Goal: Task Accomplishment & Management: Manage account settings

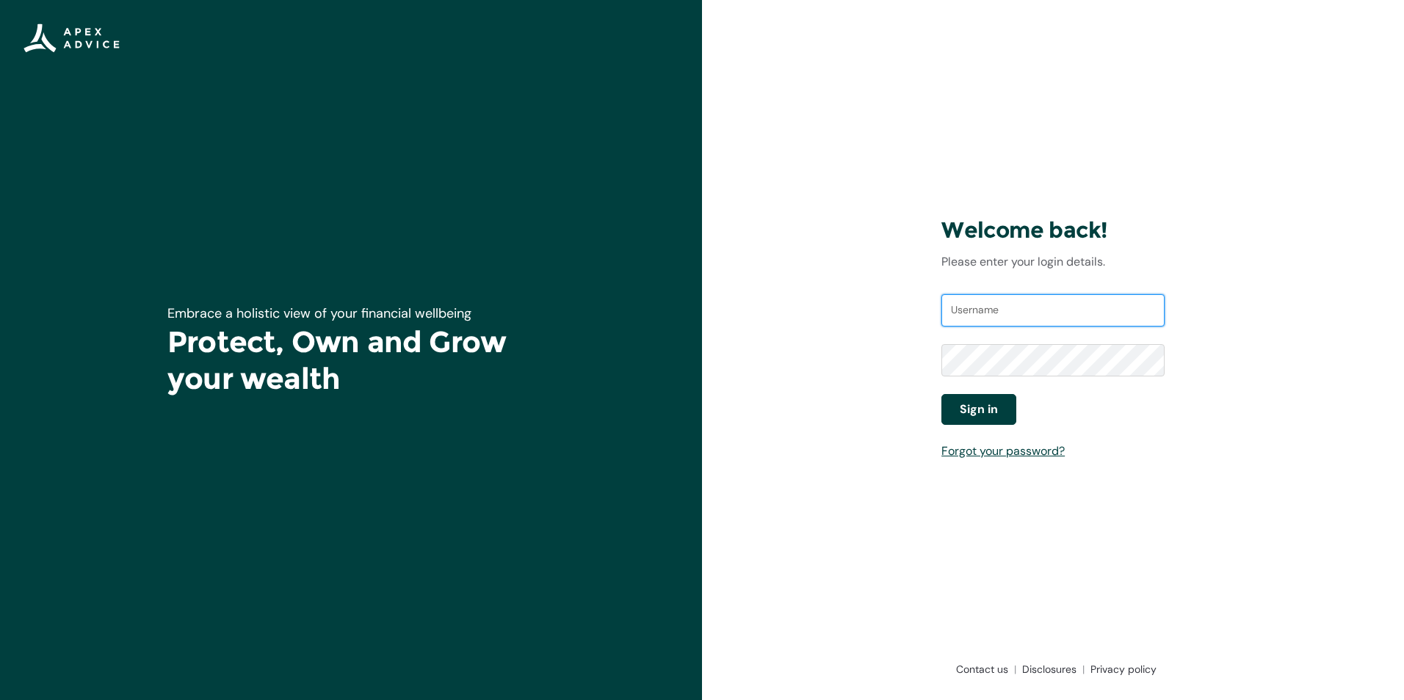
type input "[EMAIL_ADDRESS][DOMAIN_NAME]"
click at [984, 402] on span "Sign in" at bounding box center [979, 410] width 38 height 18
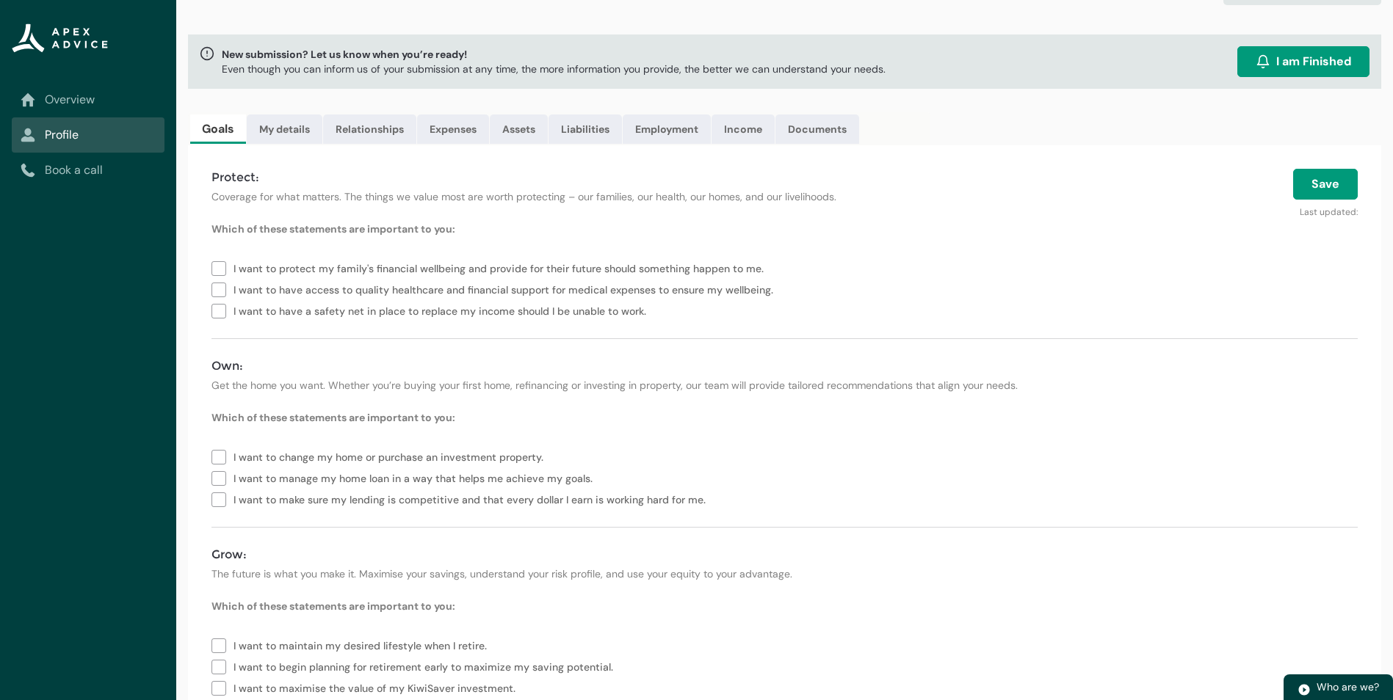
scroll to position [110, 0]
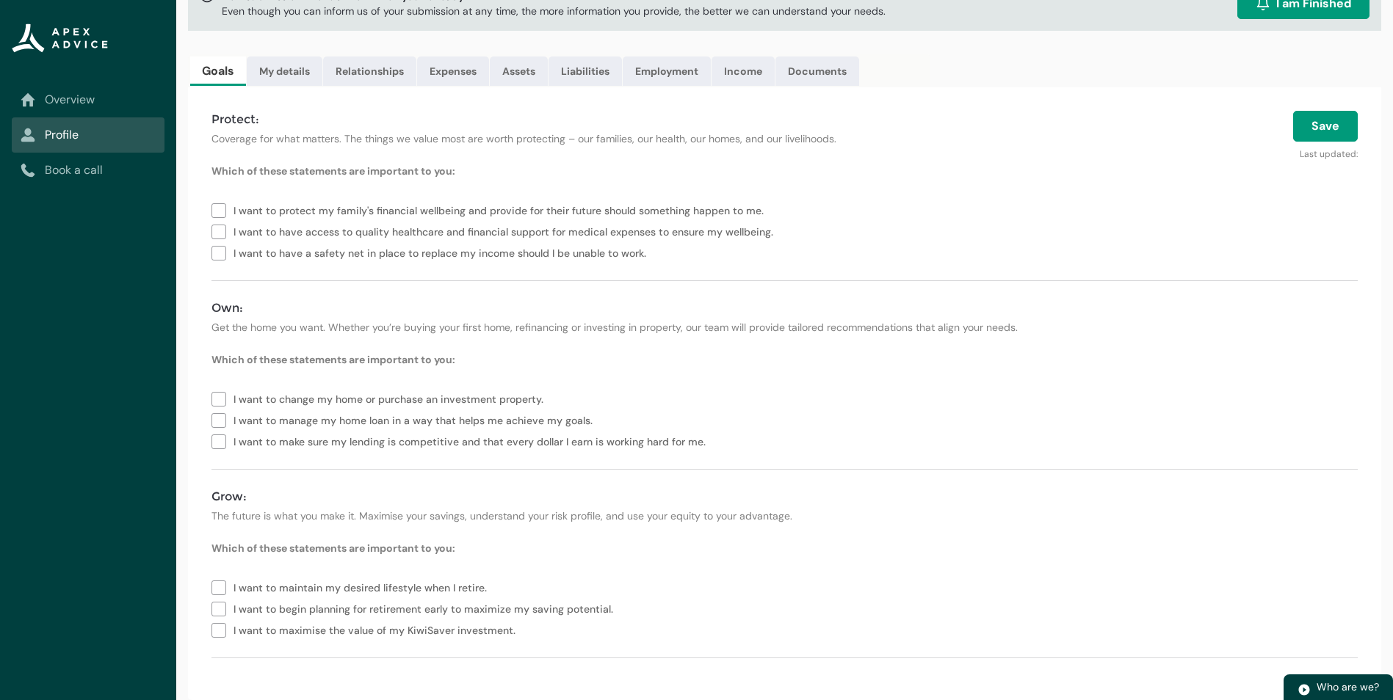
click at [217, 208] on label "I want to protect my family's financial wellbeing and provide for their future …" at bounding box center [490, 209] width 558 height 21
type lightning-checkbox-group "I want to protect my family's financial wellbeing and provide for their future …"
click at [305, 66] on link "My details" at bounding box center [285, 71] width 76 height 29
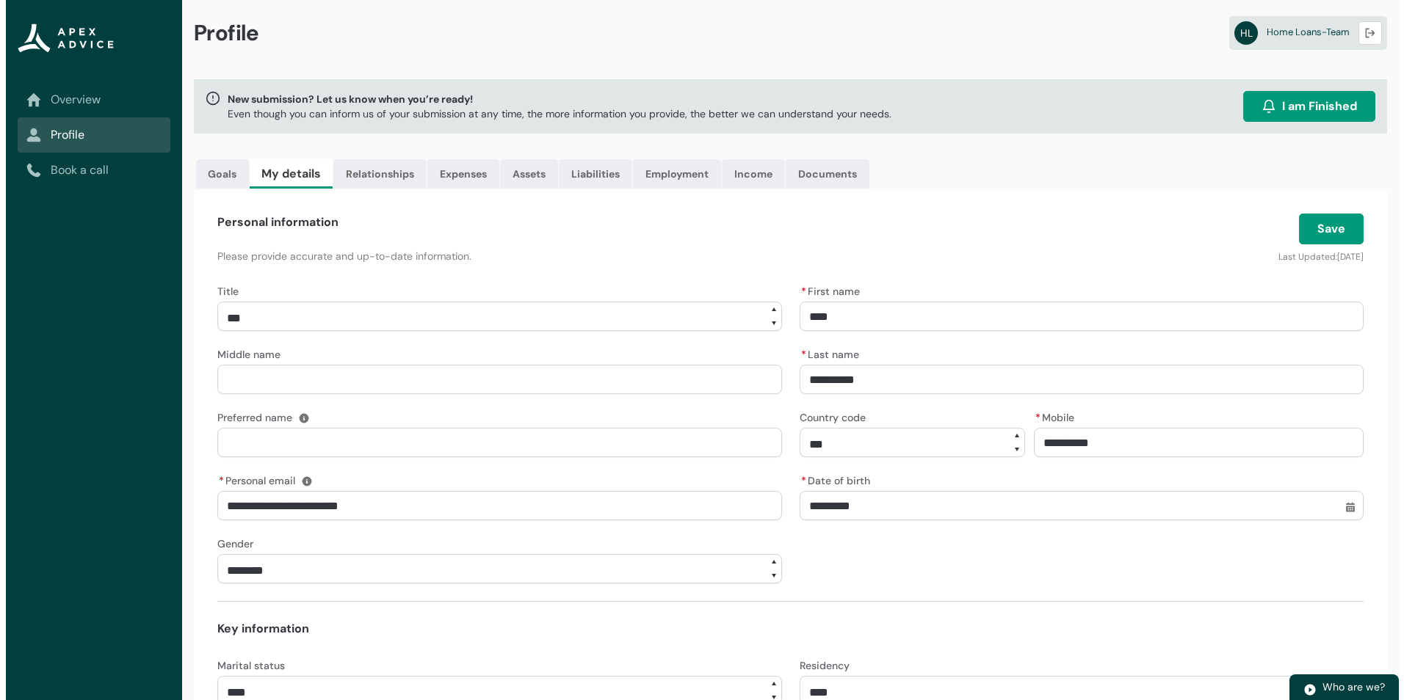
scroll to position [0, 0]
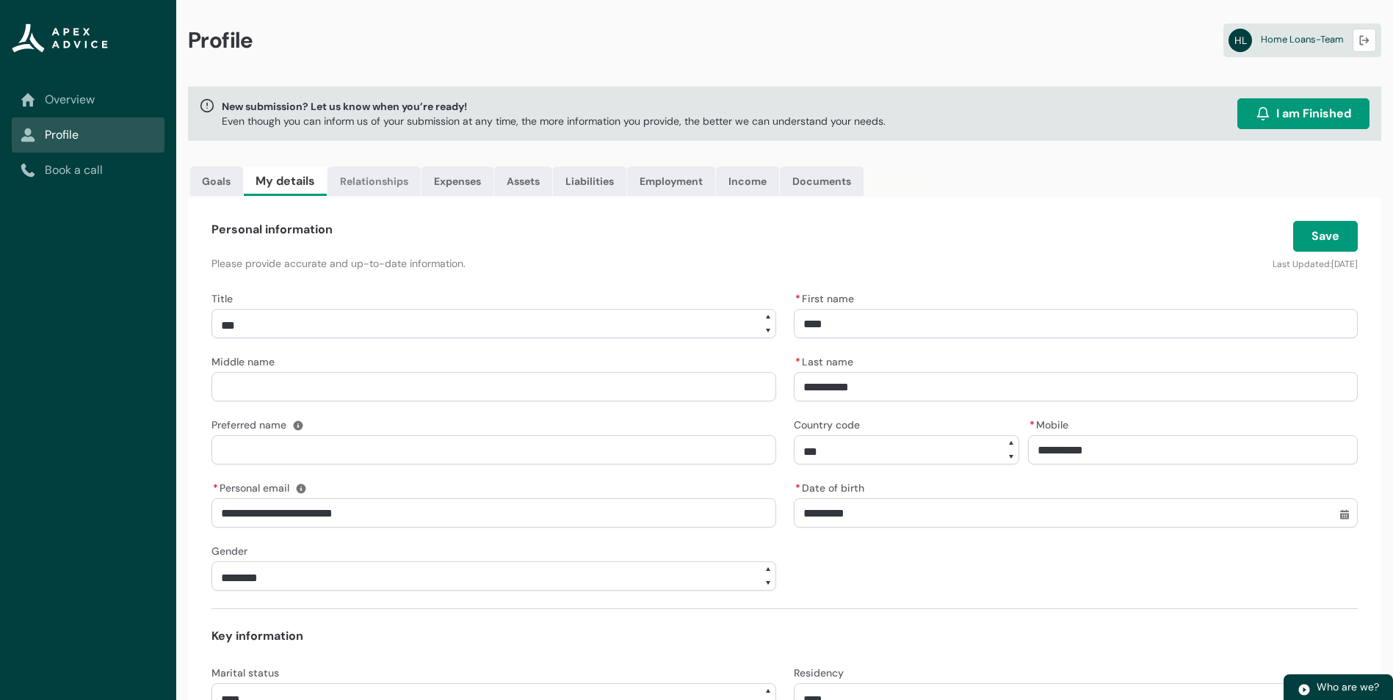
click at [376, 181] on link "Relationships" at bounding box center [373, 181] width 93 height 29
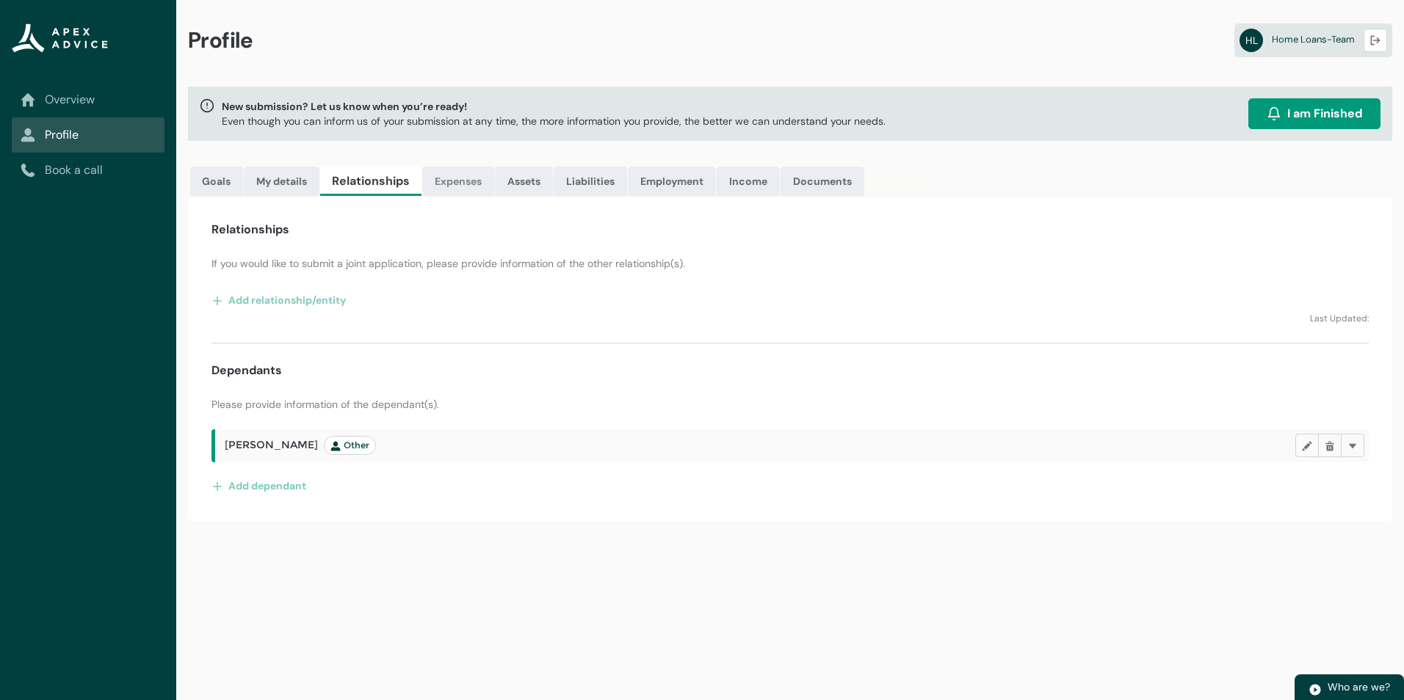
click at [455, 181] on link "Expenses" at bounding box center [458, 181] width 72 height 29
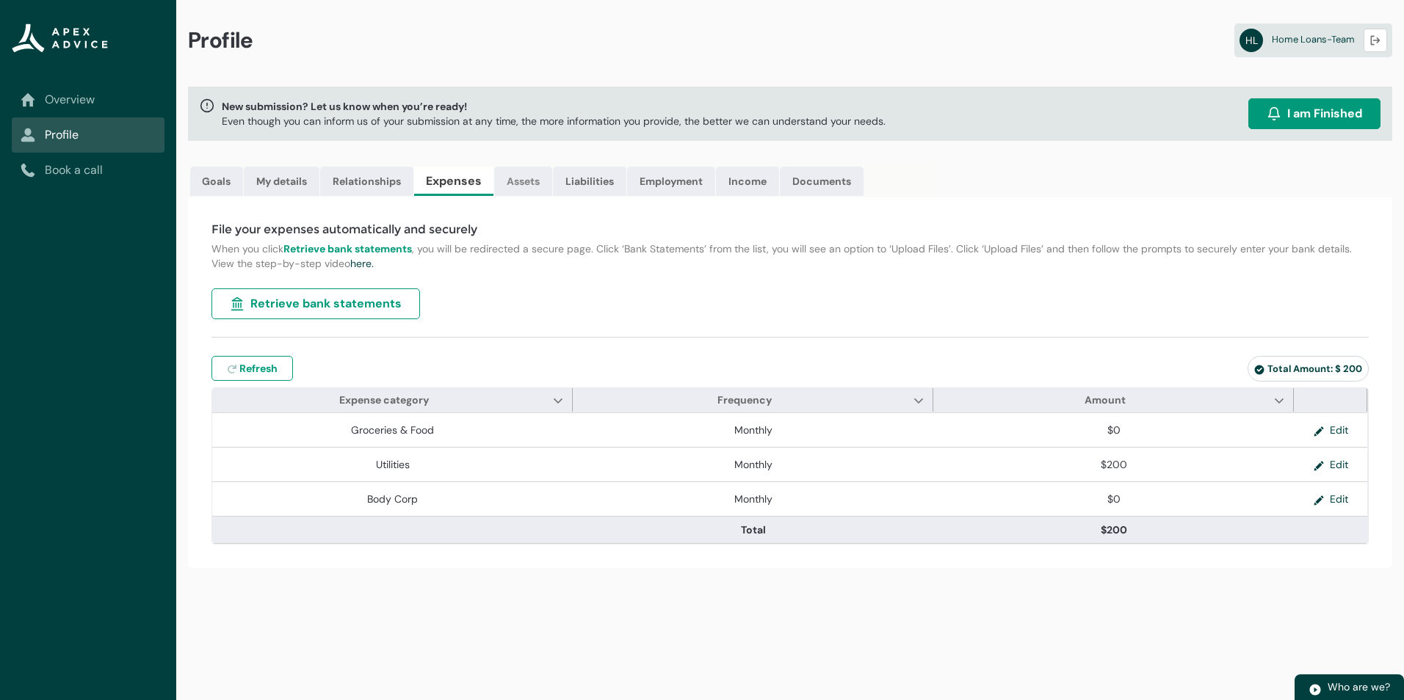
click at [518, 182] on link "Assets" at bounding box center [523, 181] width 58 height 29
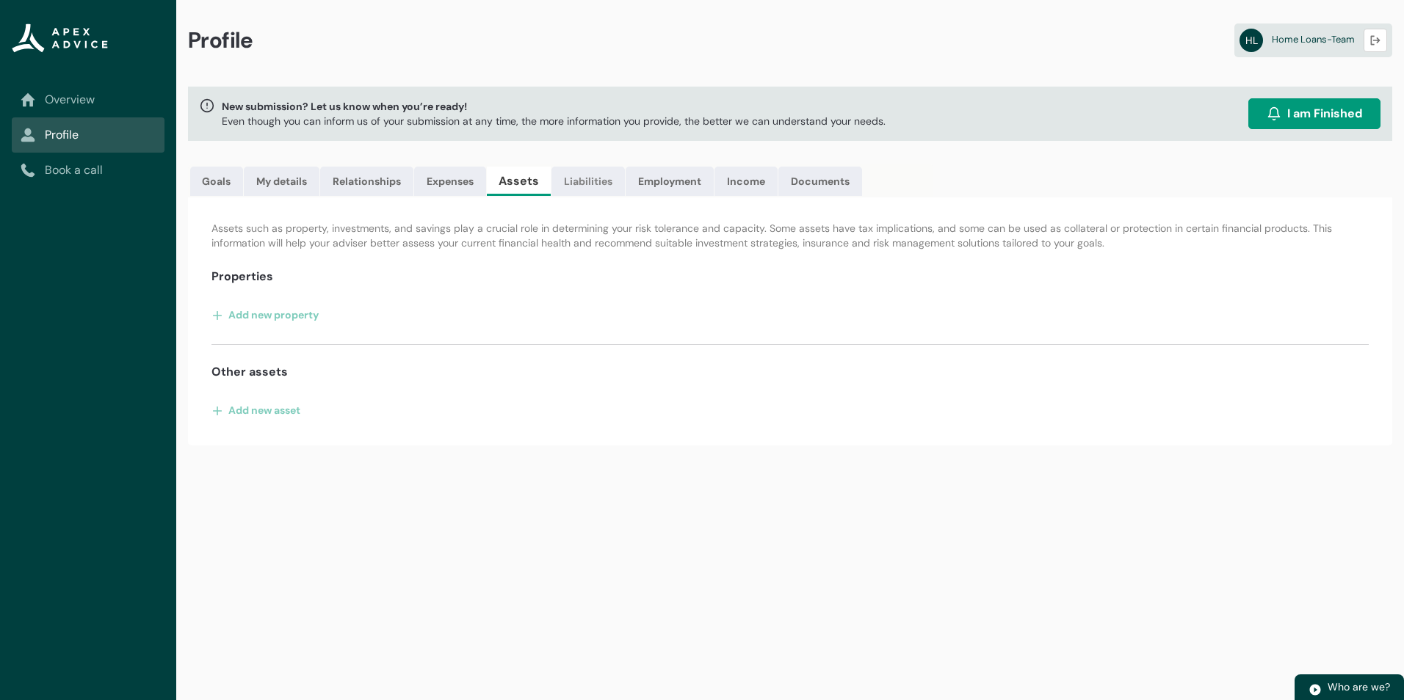
click at [594, 182] on link "Liabilities" at bounding box center [587, 181] width 73 height 29
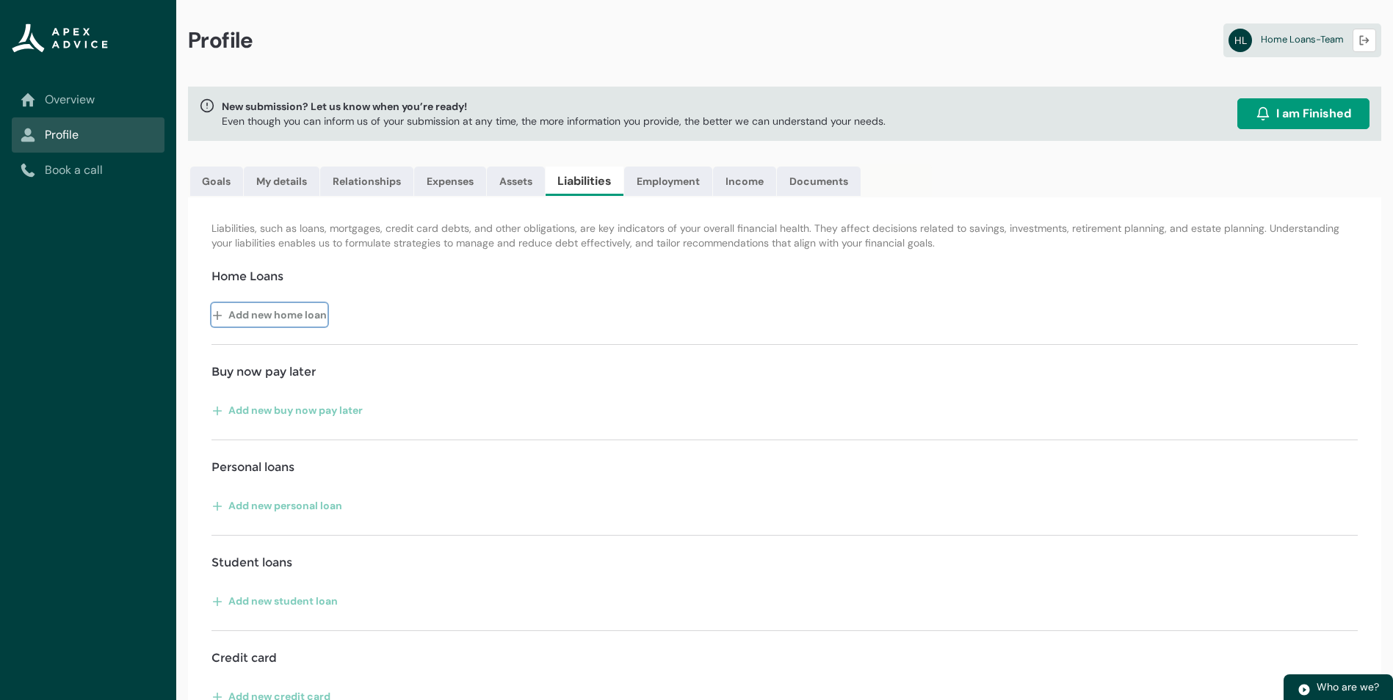
click at [313, 316] on button "Add new home loan" at bounding box center [269, 314] width 116 height 23
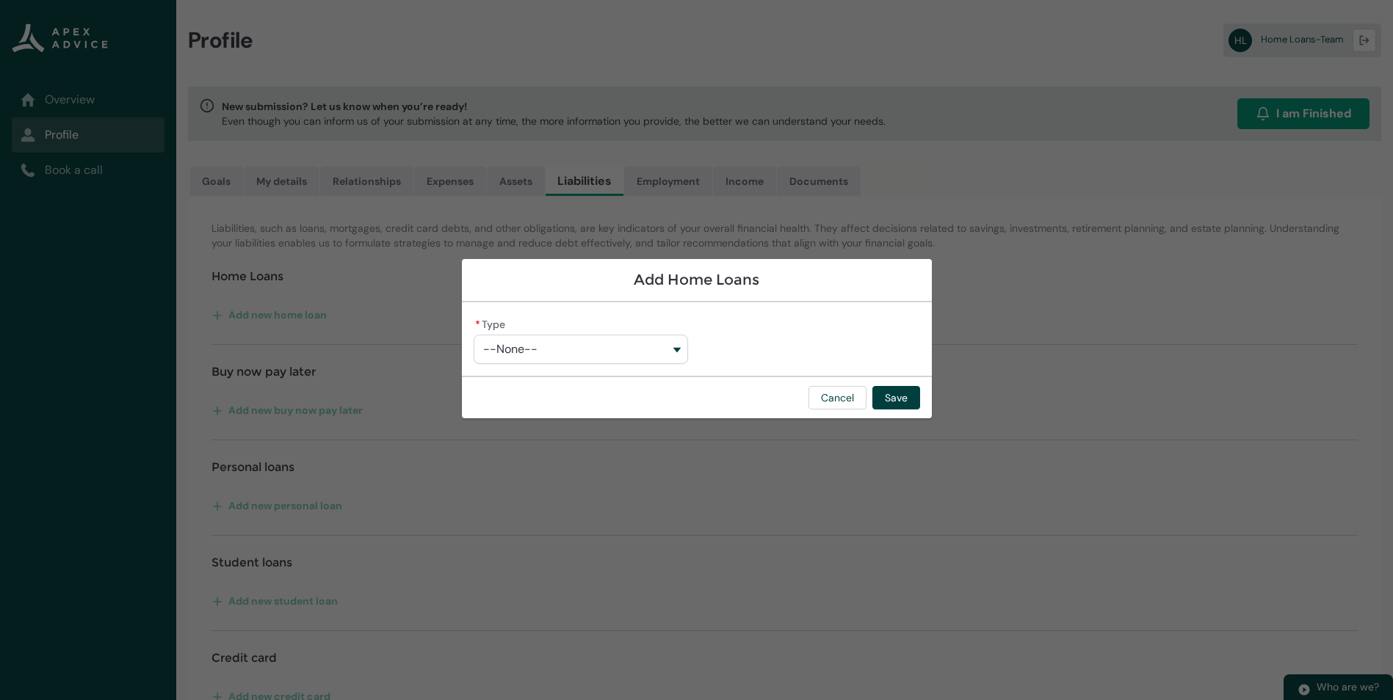
click at [543, 346] on button "--None--" at bounding box center [581, 349] width 214 height 29
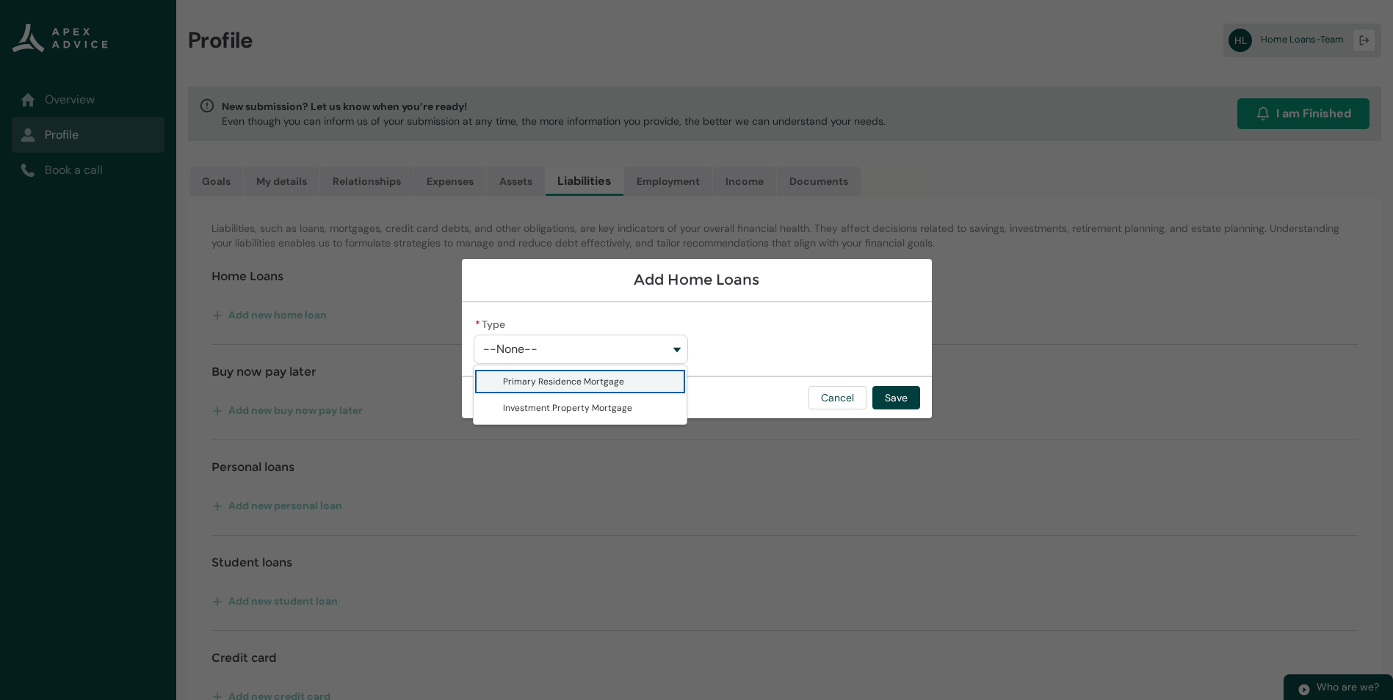
click at [545, 381] on span "Primary Residence Mortgage" at bounding box center [563, 382] width 121 height 12
type lightning-combobox "Primary Residence Mortgage"
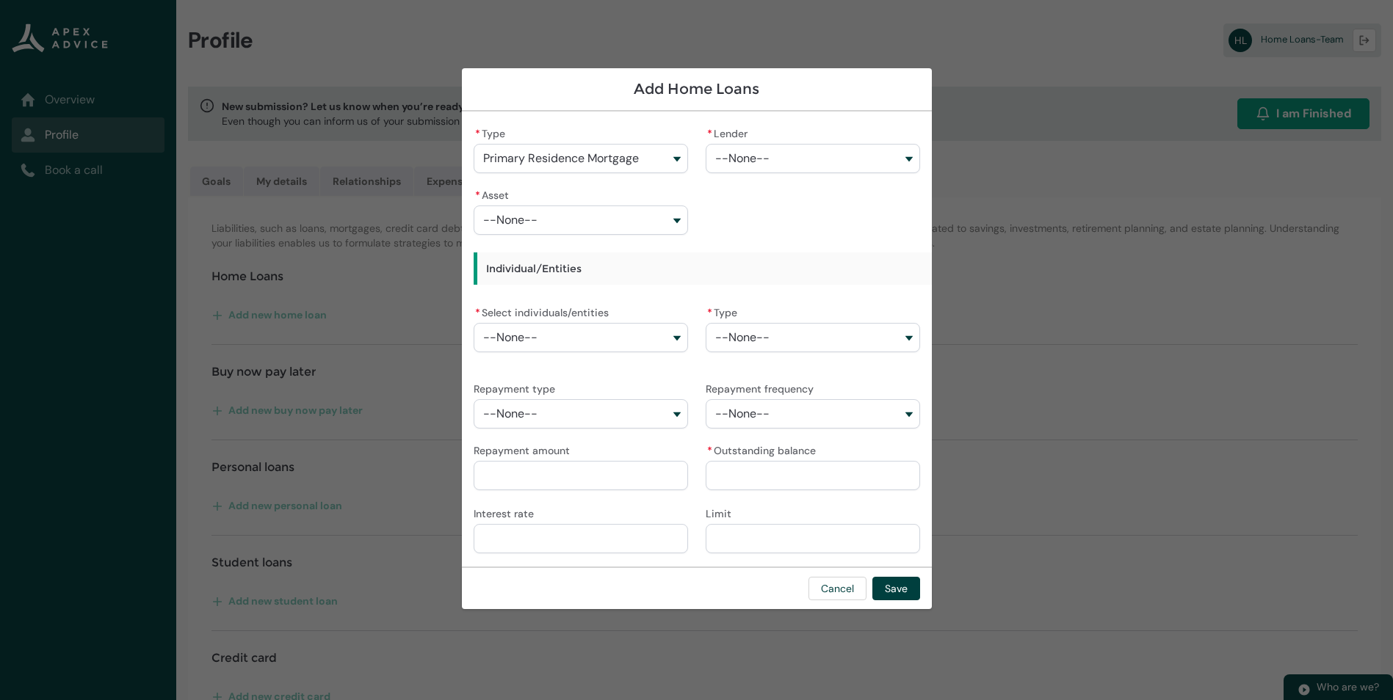
click at [758, 156] on span "--None--" at bounding box center [742, 158] width 54 height 13
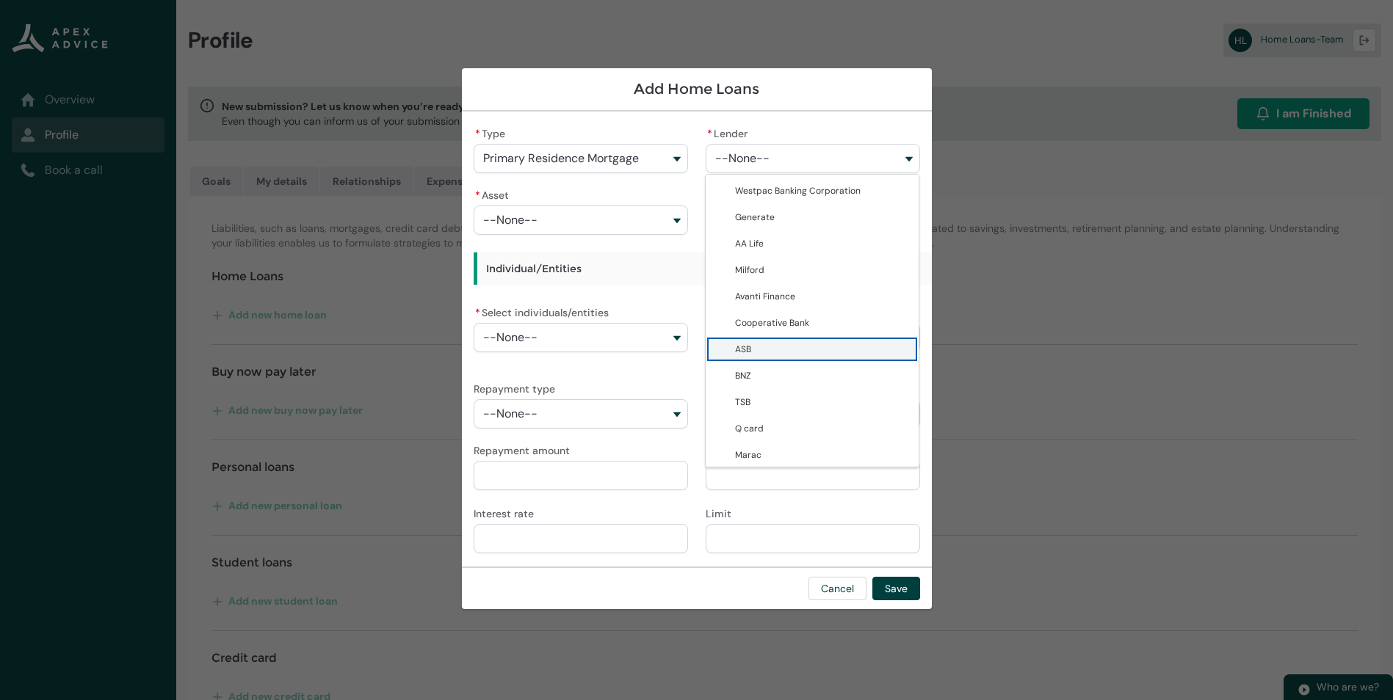
click at [756, 349] on span "ASB" at bounding box center [822, 349] width 175 height 15
type lightning-combobox "0017F0000107f3IQAQ"
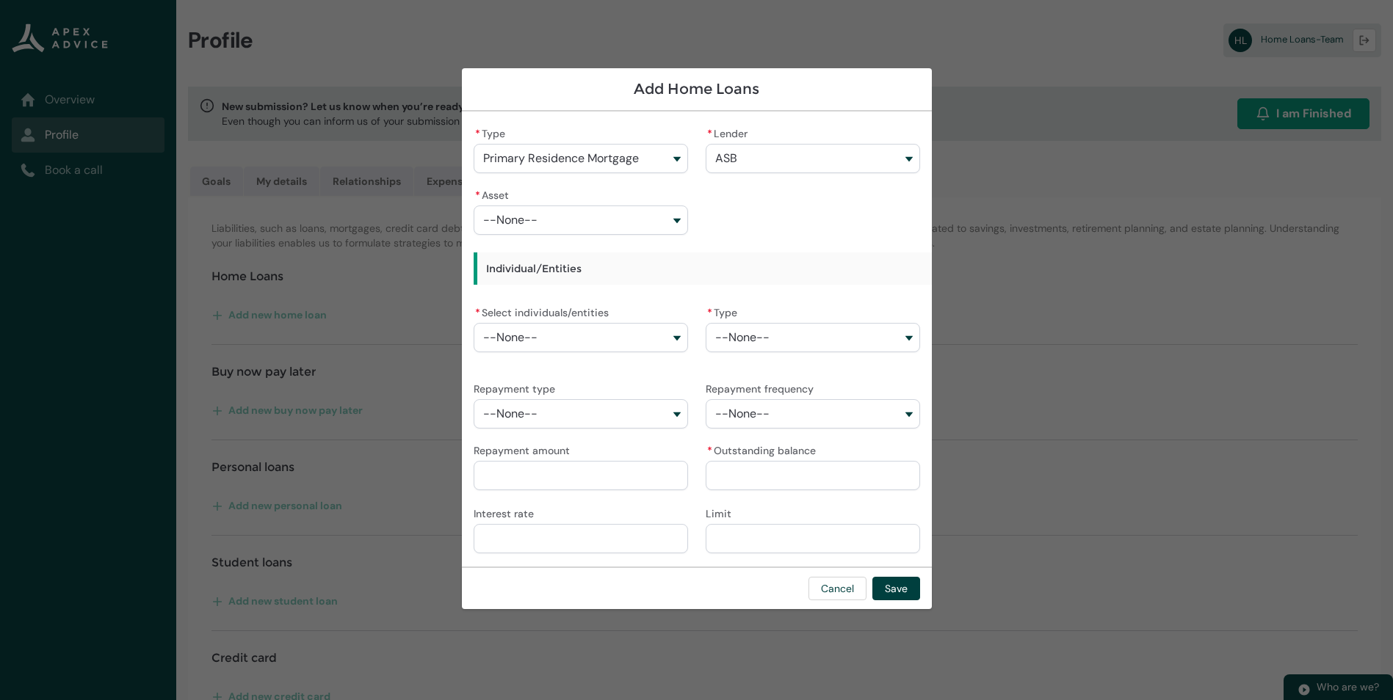
click at [511, 225] on span "--None--" at bounding box center [510, 220] width 54 height 13
click at [510, 214] on span "--None--" at bounding box center [510, 220] width 54 height 13
click at [510, 218] on span "--None--" at bounding box center [510, 220] width 54 height 13
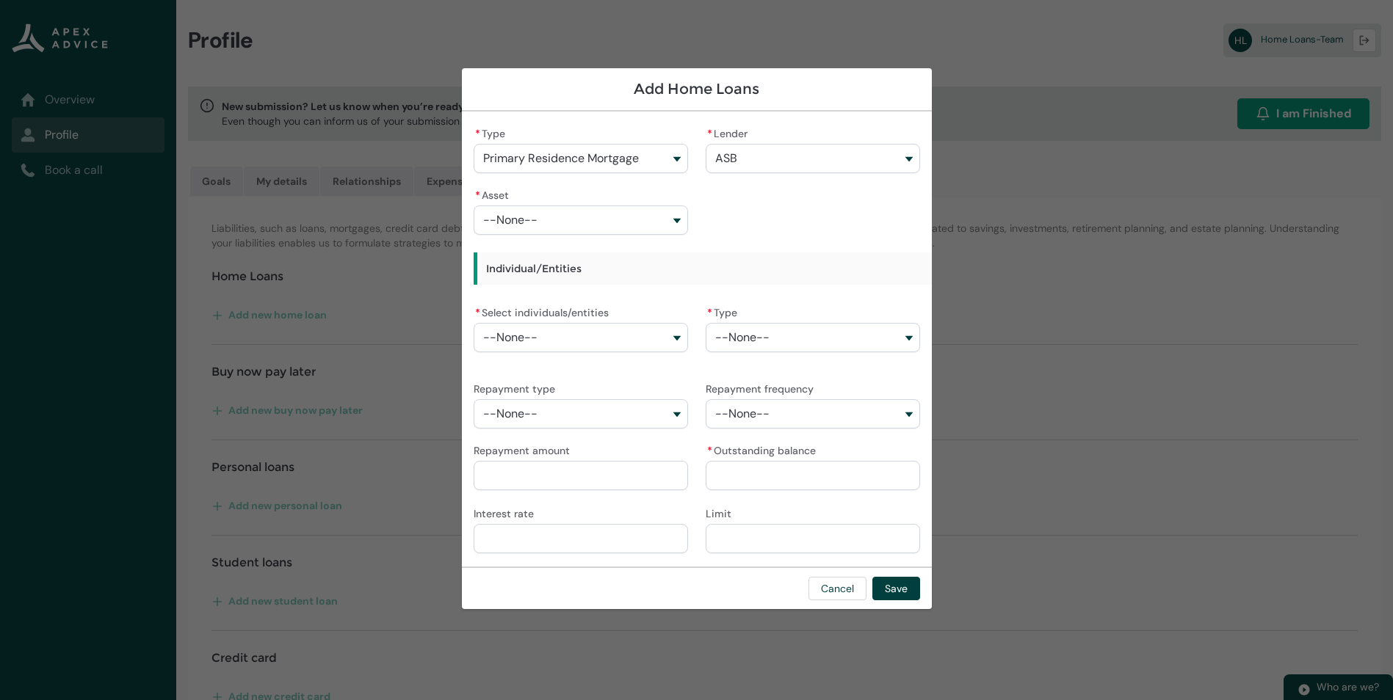
click at [529, 330] on div "* Select individuals/entities --None--" at bounding box center [581, 327] width 214 height 50
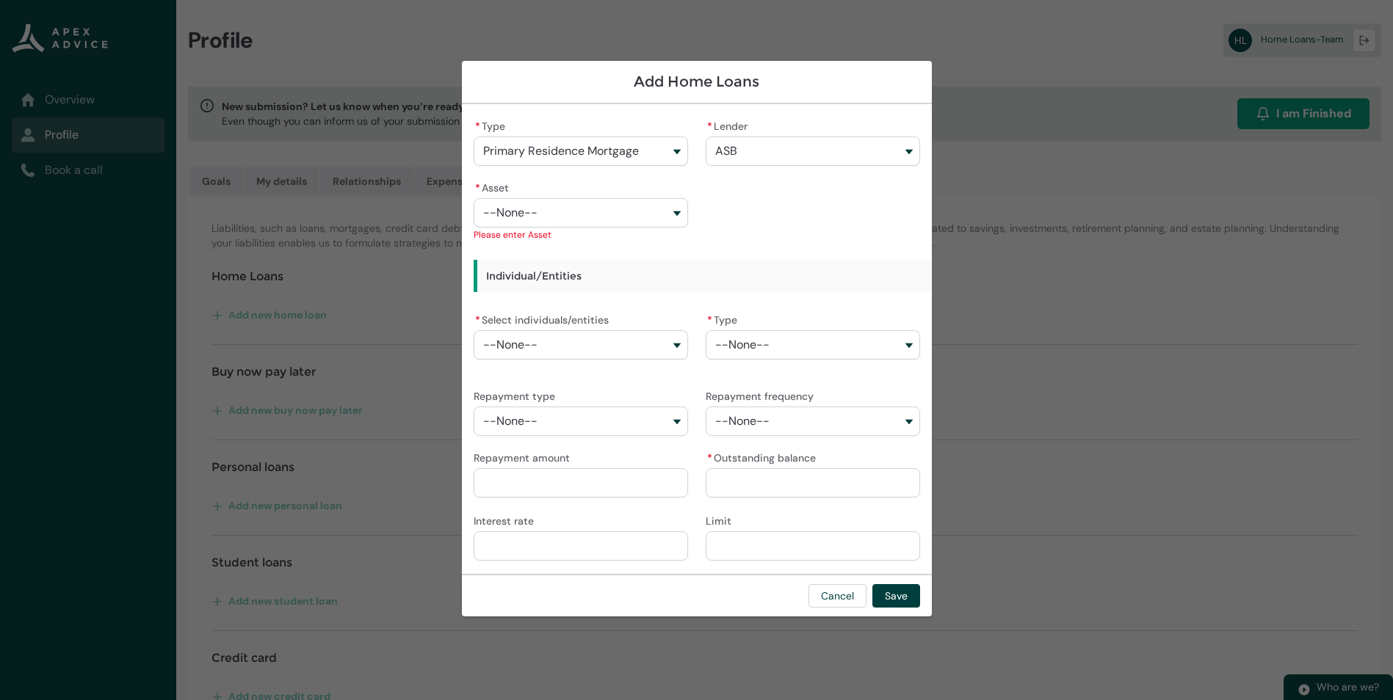
click at [540, 341] on button "--None--" at bounding box center [581, 344] width 214 height 29
click at [546, 208] on button "--None--" at bounding box center [581, 212] width 214 height 29
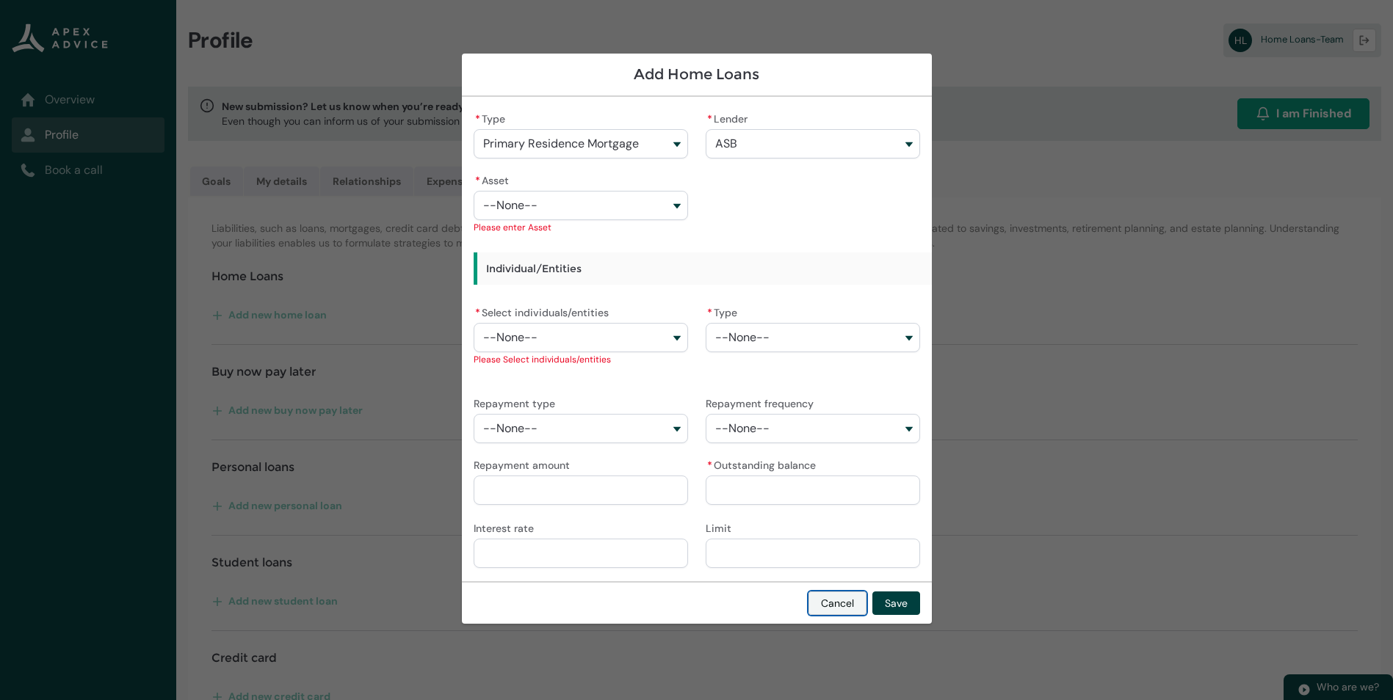
click at [839, 609] on button "Cancel" at bounding box center [837, 603] width 58 height 23
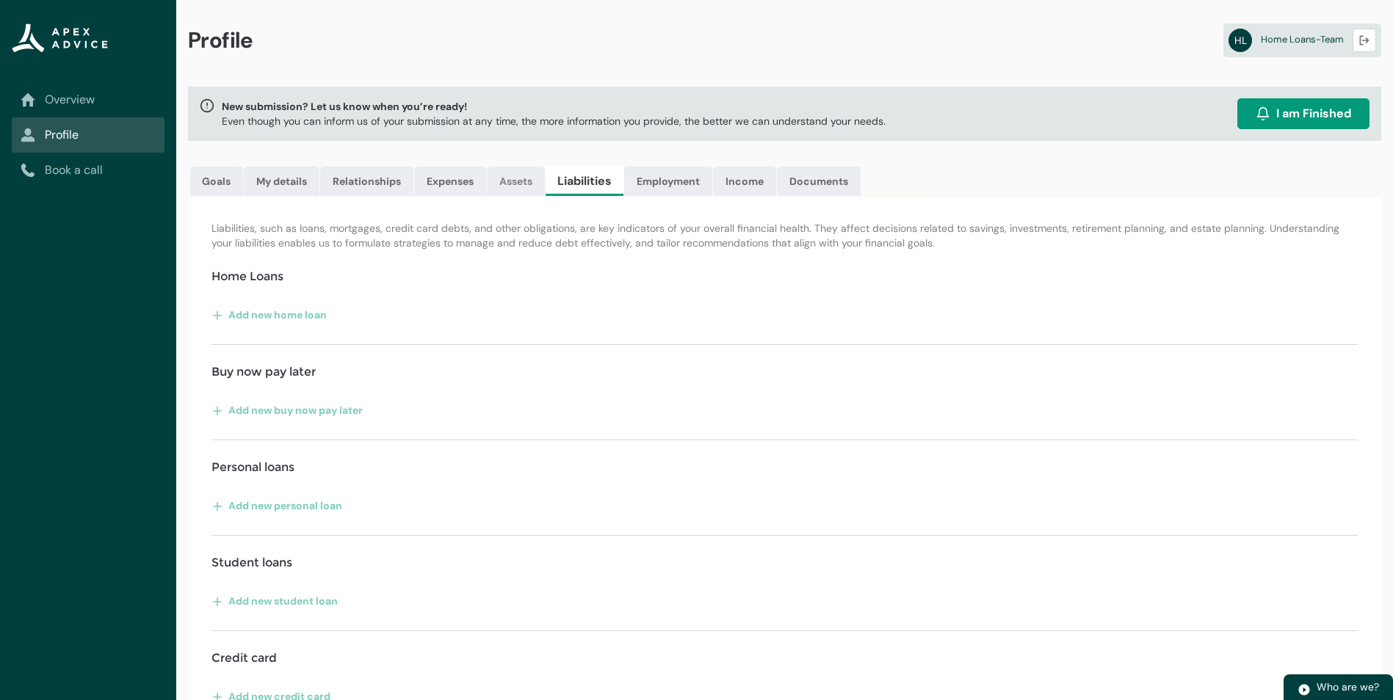
click at [513, 186] on link "Assets" at bounding box center [516, 181] width 58 height 29
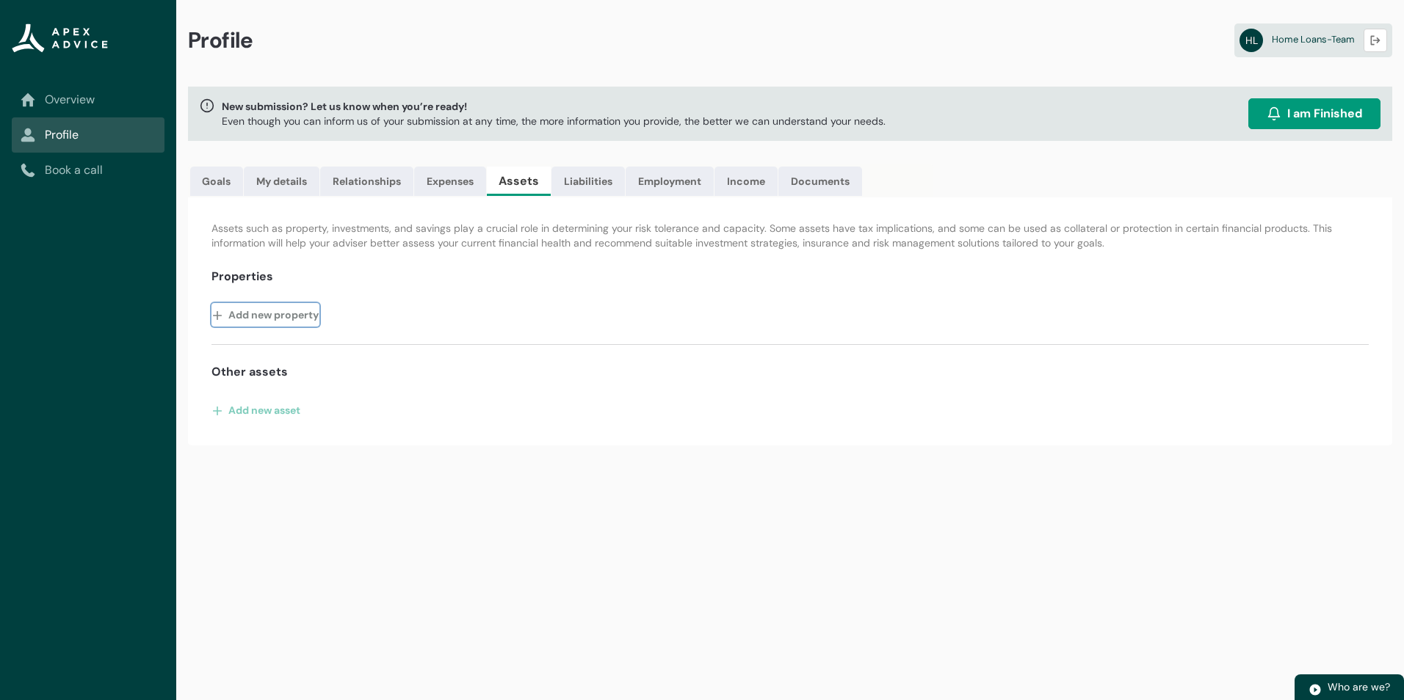
click at [271, 307] on button "Add new property" at bounding box center [265, 314] width 108 height 23
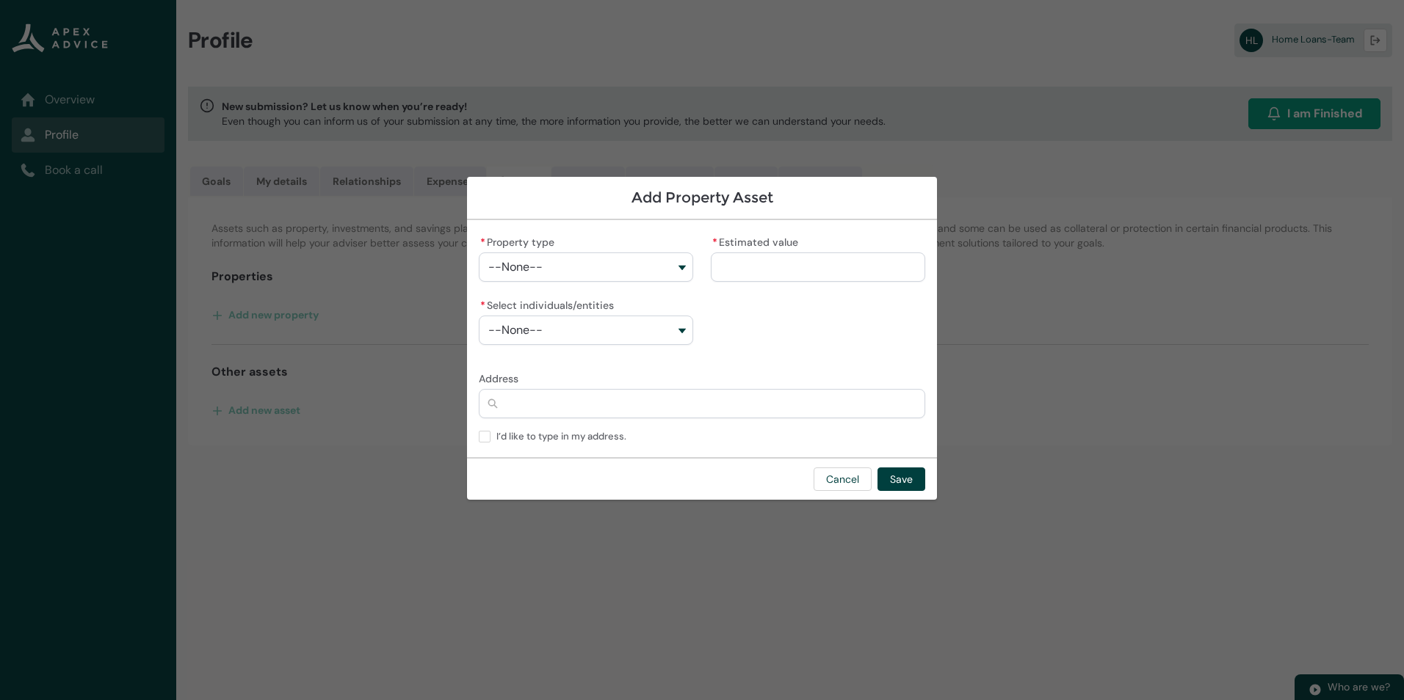
click at [559, 278] on button "--None--" at bounding box center [586, 267] width 214 height 29
drag, startPoint x: 554, startPoint y: 322, endPoint x: 554, endPoint y: 300, distance: 22.8
click at [554, 300] on div "Primary Residence Investment Property Bach" at bounding box center [586, 326] width 214 height 87
click at [551, 268] on button "--None--" at bounding box center [586, 267] width 214 height 29
click at [549, 293] on span "Primary Residence" at bounding box center [596, 299] width 175 height 15
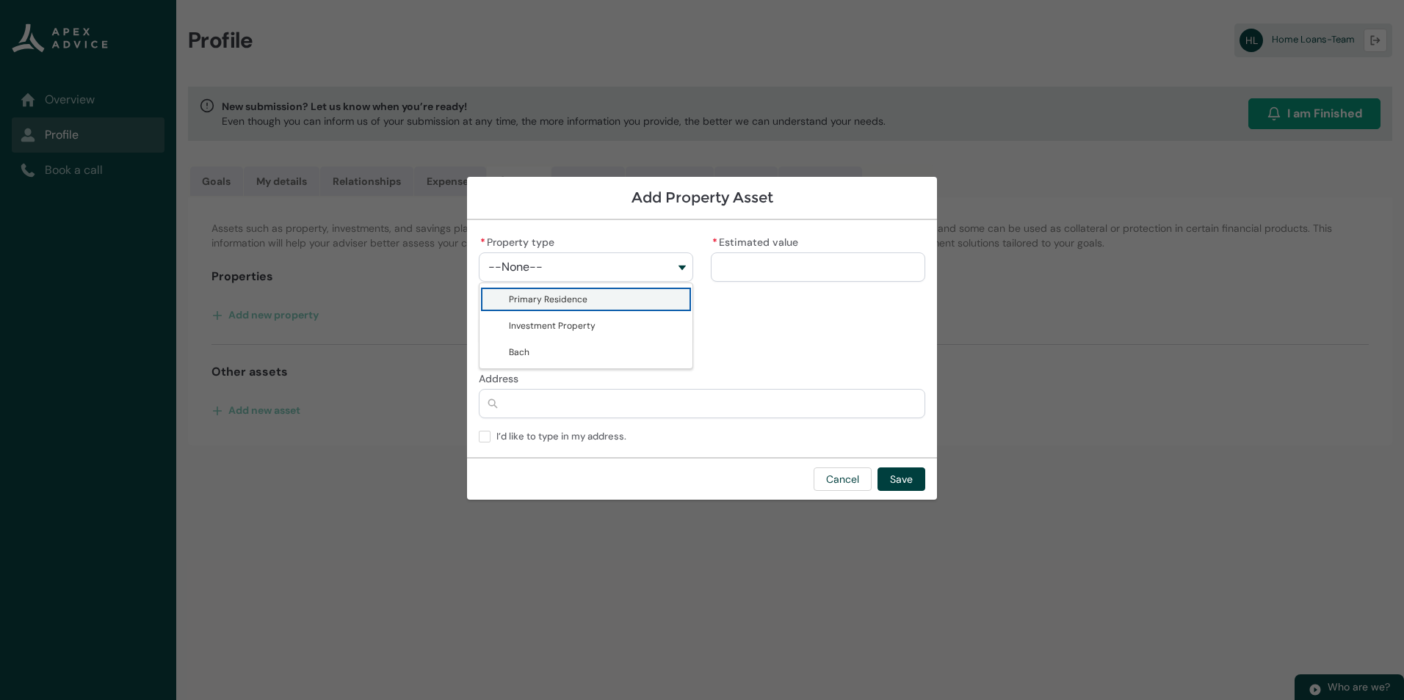
type lightning-combobox "Real Estate-Primary Residence"
click at [757, 272] on input "* Estimated value" at bounding box center [818, 267] width 214 height 29
type lightning-primitive-input-simple "1"
type input "*"
type lightning-primitive-input-simple "12"
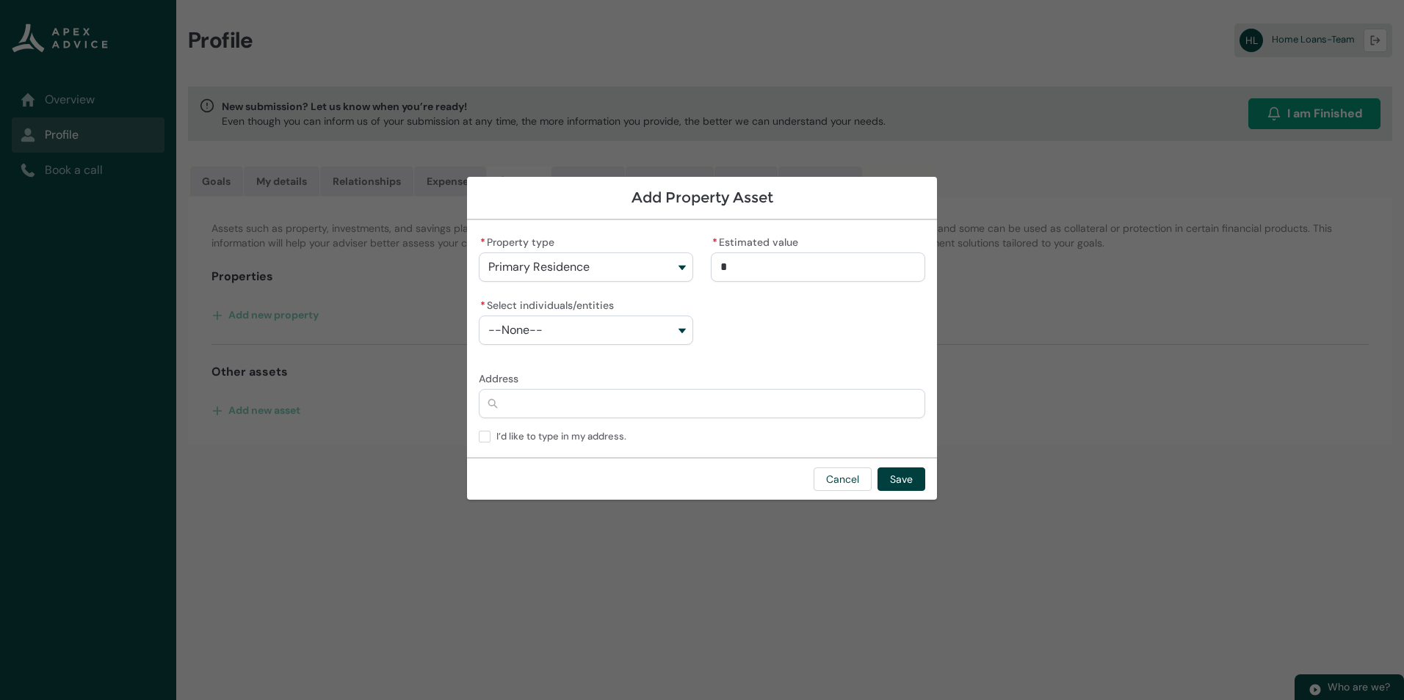
type input "**"
type lightning-primitive-input-simple "120"
type input "***"
type lightning-primitive-input-simple "1200"
type input "****"
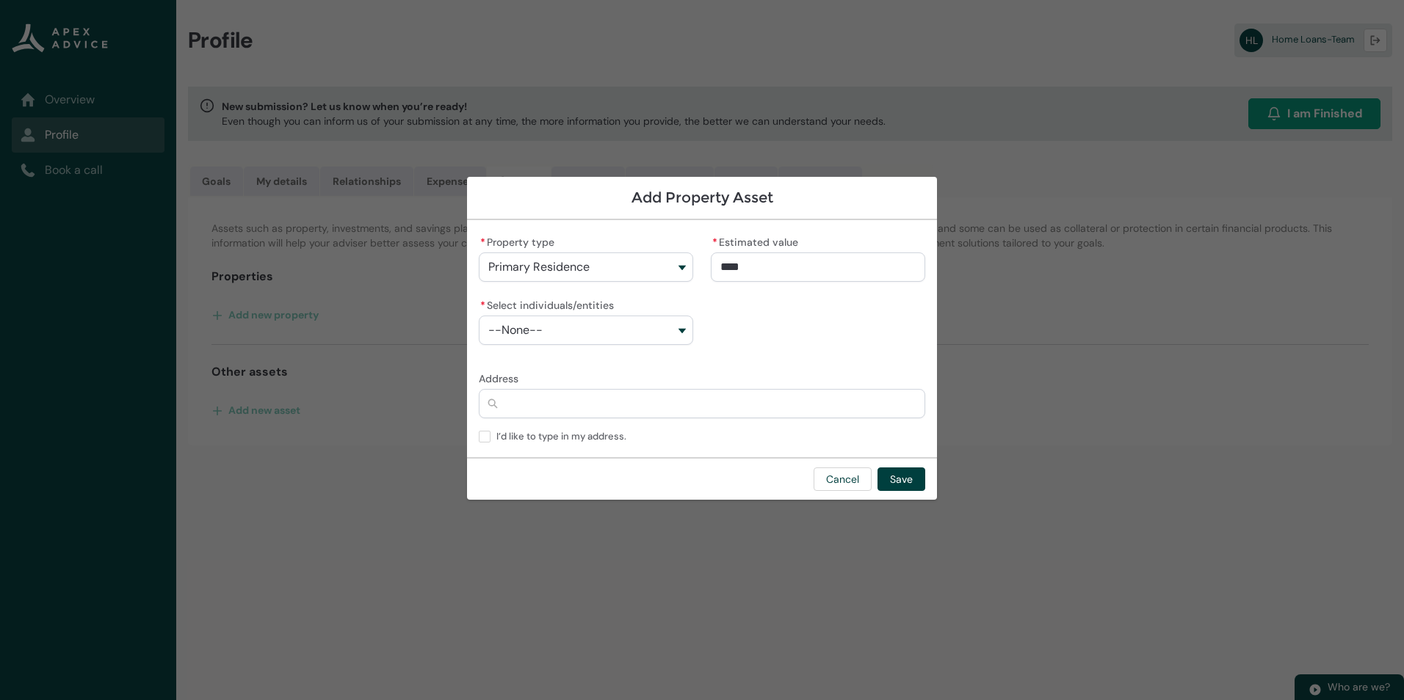
type lightning-primitive-input-simple "12000"
type input "*****"
type lightning-primitive-input-simple "120000"
type input "******"
type lightning-primitive-input-simple "1200000"
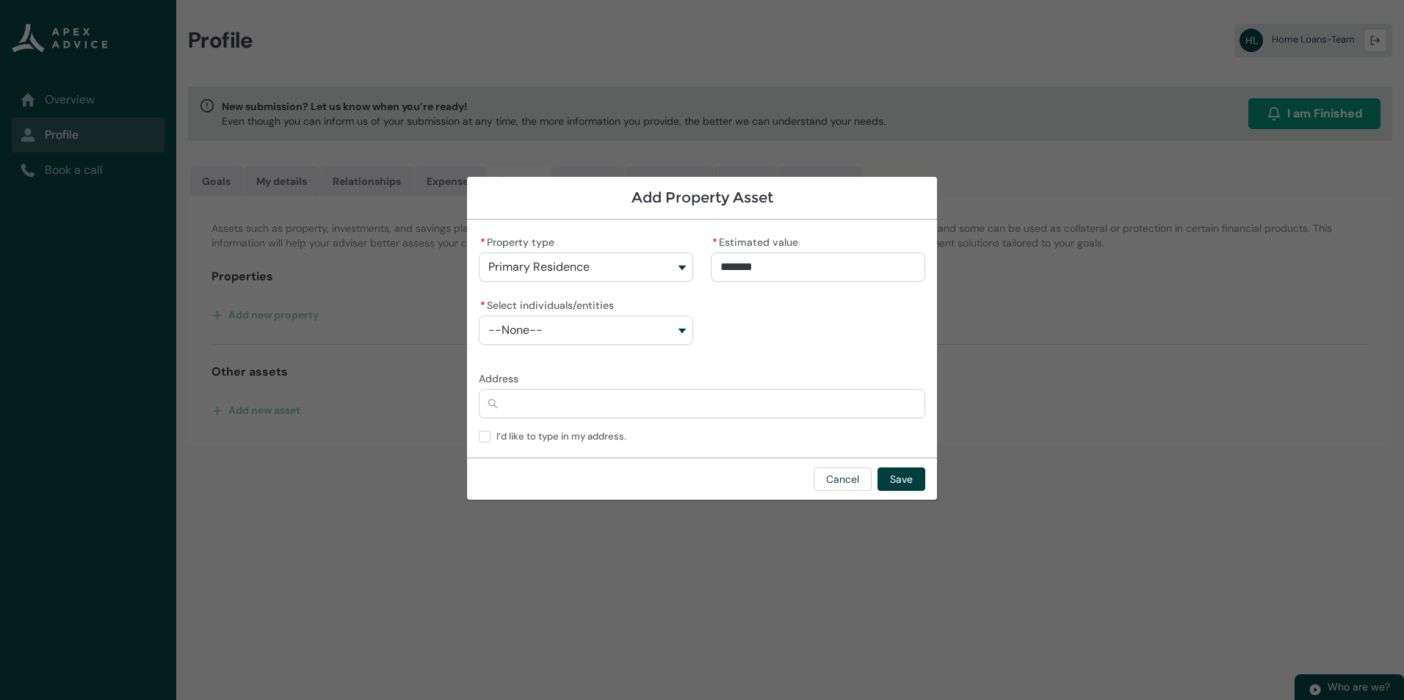
type input "**********"
click at [565, 333] on button "--None--" at bounding box center [586, 330] width 214 height 29
click at [568, 364] on span "Home Loans-Team" at bounding box center [547, 363] width 77 height 12
type lightning-combobox "001Q900000sKEZDIA4"
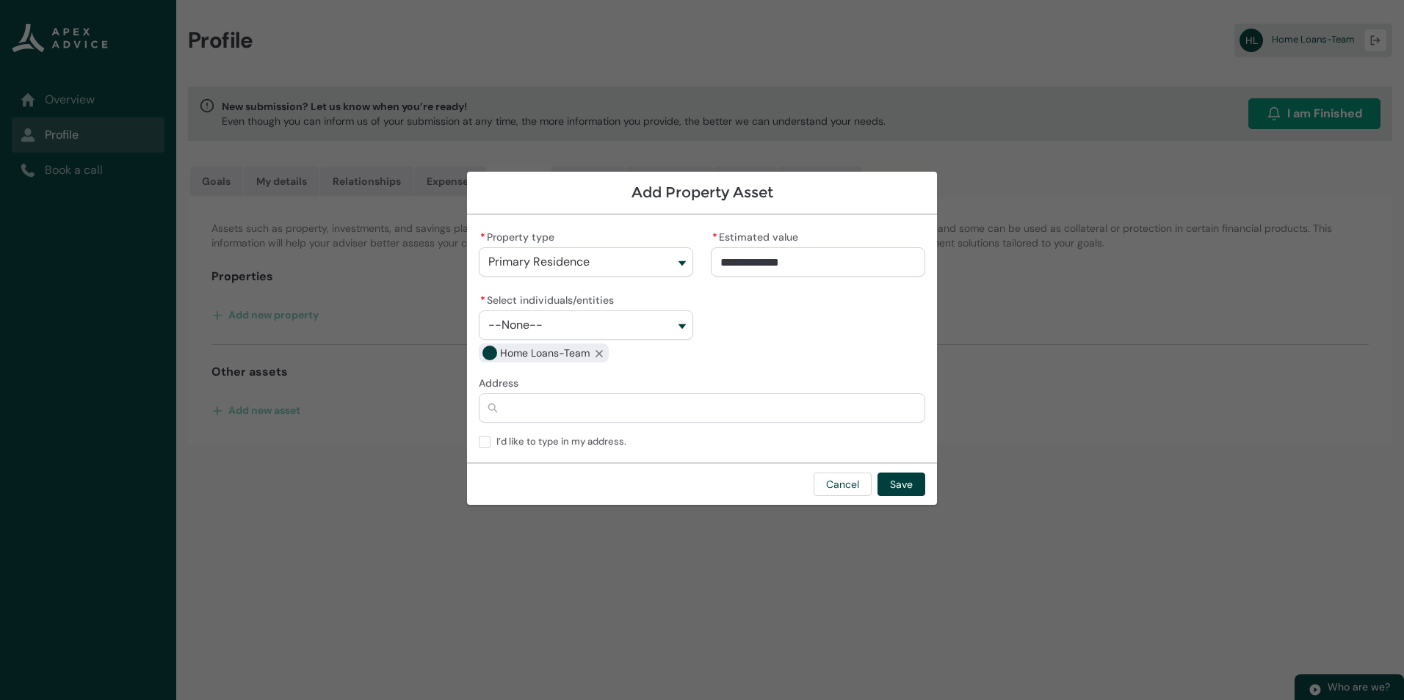
click at [522, 415] on input "Address" at bounding box center [702, 408] width 446 height 29
type lightning-primitive-input-simple "5"
type input "*"
type lightning-primitive-input-simple "51"
type input "**"
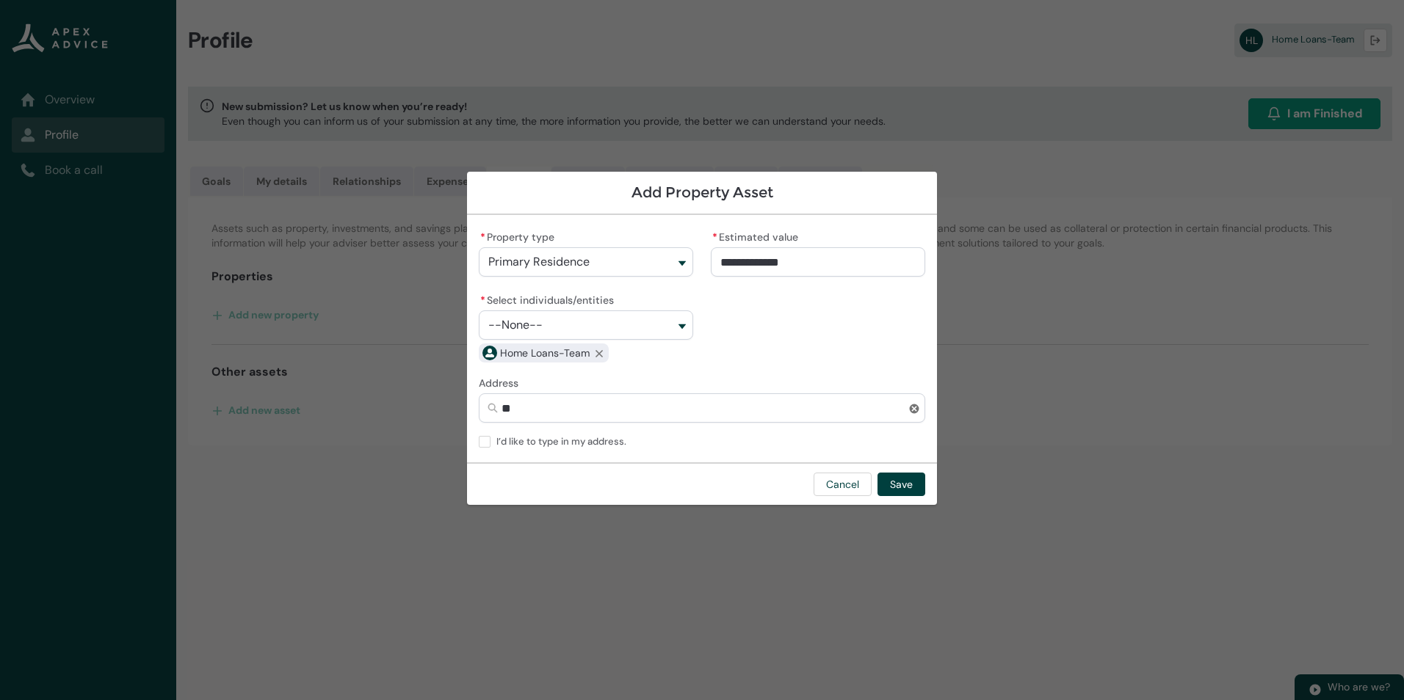
type lightning-primitive-input-simple "51b"
type input "***"
type lightning-primitive-input-simple "51b"
type input "***"
type lightning-primitive-input-simple "51b k"
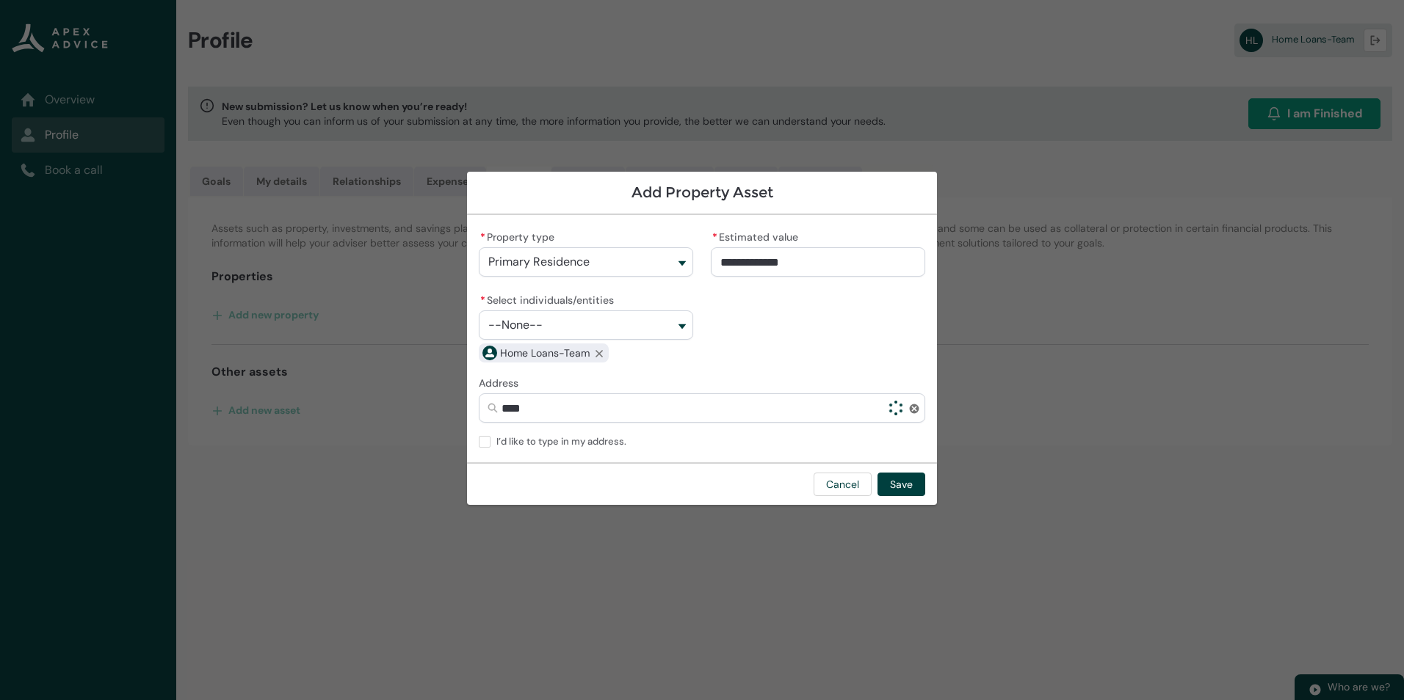
type input "*****"
type lightning-primitive-input-simple "51b ki"
type input "******"
type lightning-primitive-input-simple "51b kin"
type input "*******"
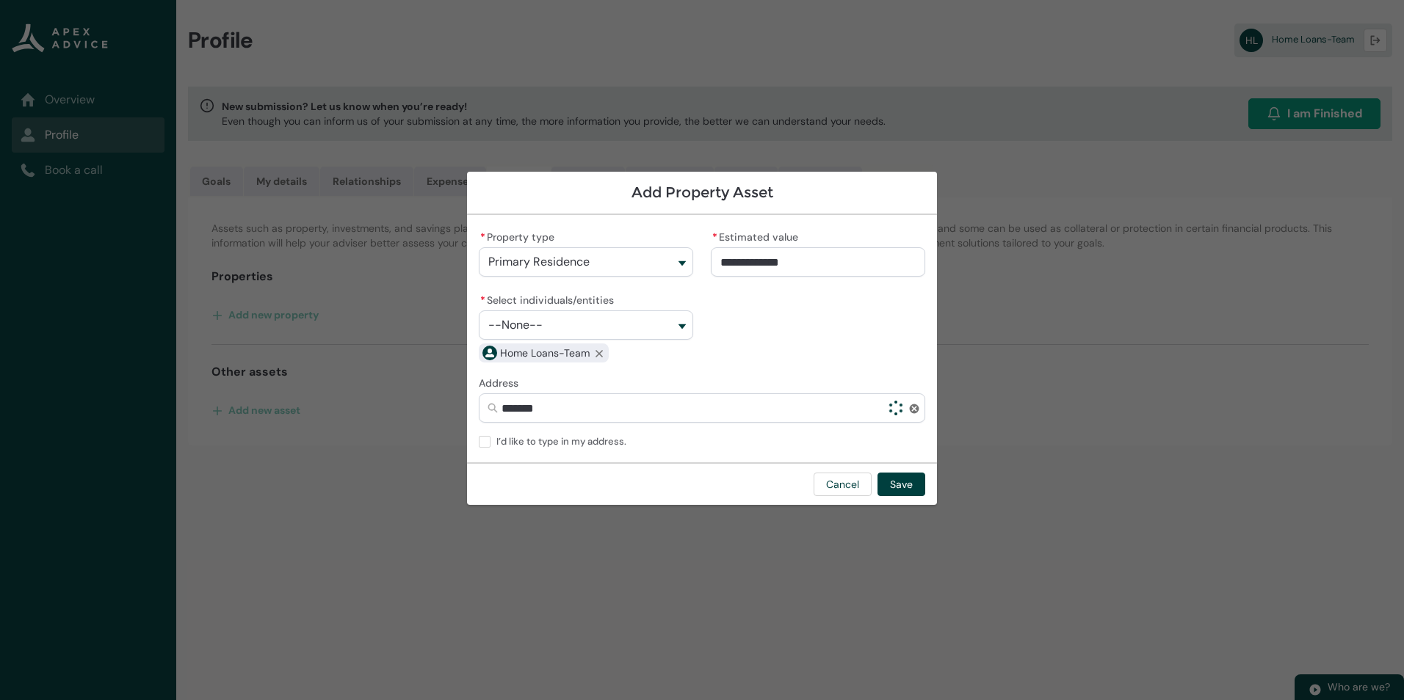
type lightning-primitive-input-simple "51b king"
type input "********"
type lightning-primitive-input-simple "51b kings"
type input "*********"
type lightning-primitive-input-simple "51b kings"
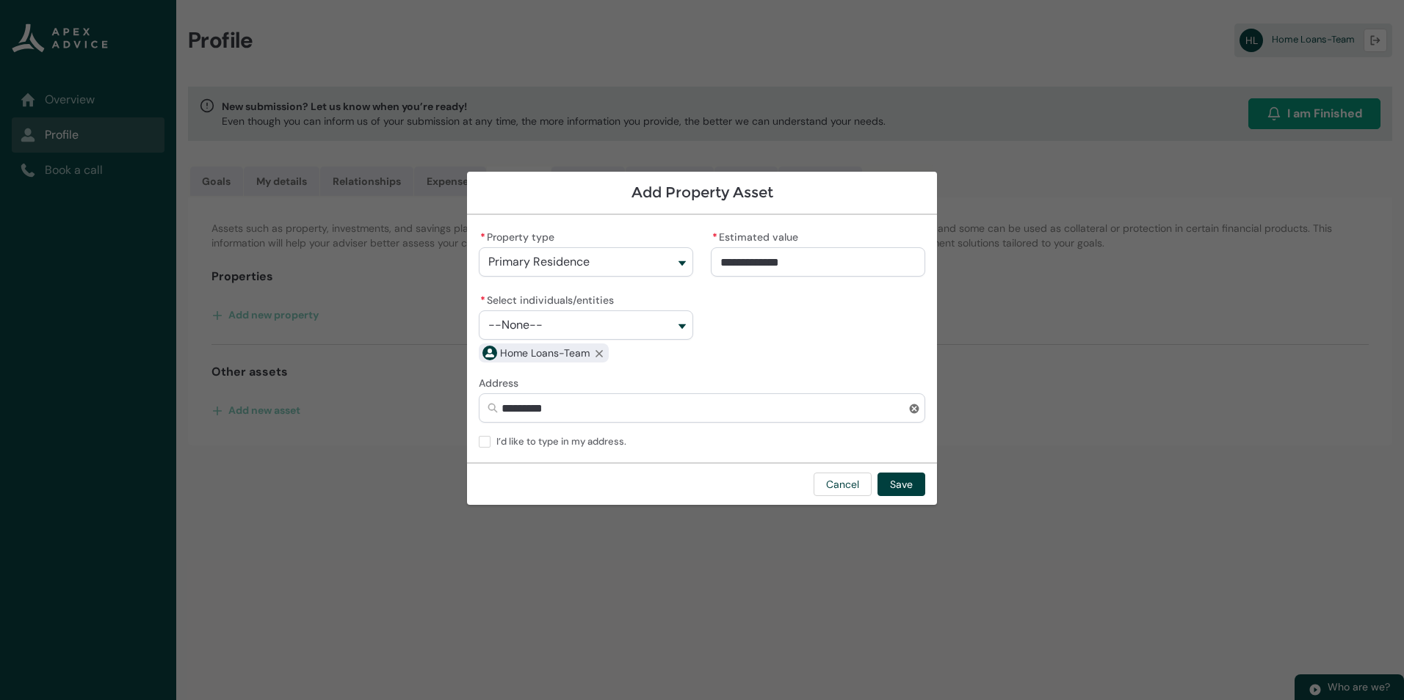
type input "*********"
type lightning-primitive-input-simple "51b kings w"
type input "**********"
type lightning-primitive-input-simple "51b kings wo"
type input "**********"
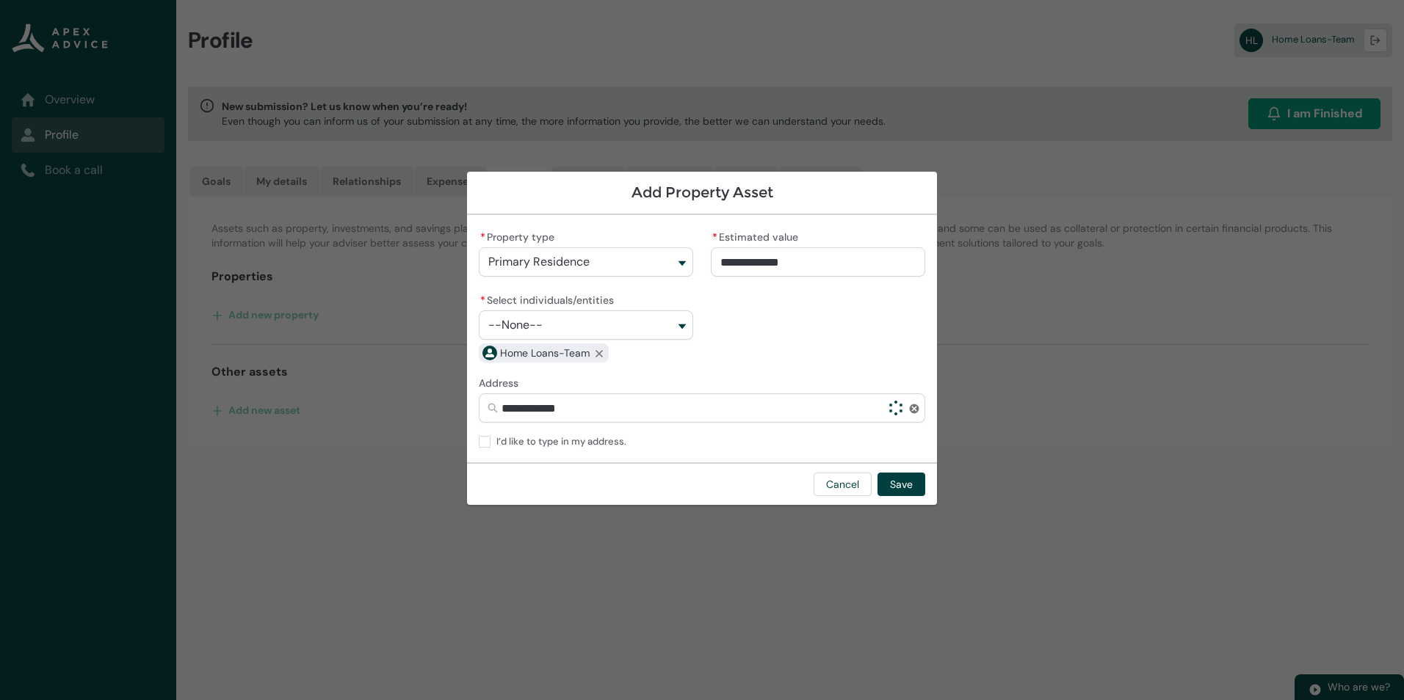
type lightning-primitive-input-simple "51b kings wor"
type input "**********"
type lightning-primitive-input-simple "51b kings wo"
type input "**********"
type lightning-primitive-input-simple "51b kings w"
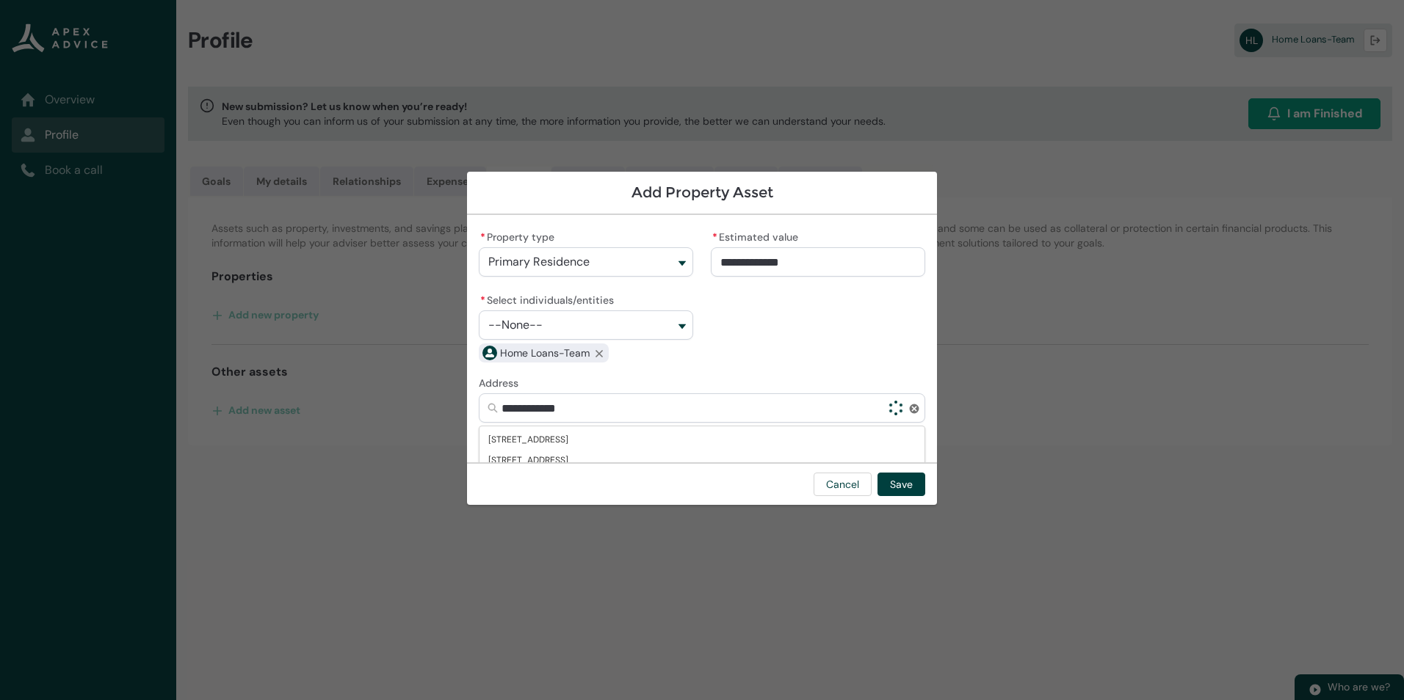
type input "**********"
type lightning-primitive-input-simple "51b kings"
type input "*********"
type lightning-primitive-input-simple "51b kings r"
type input "**********"
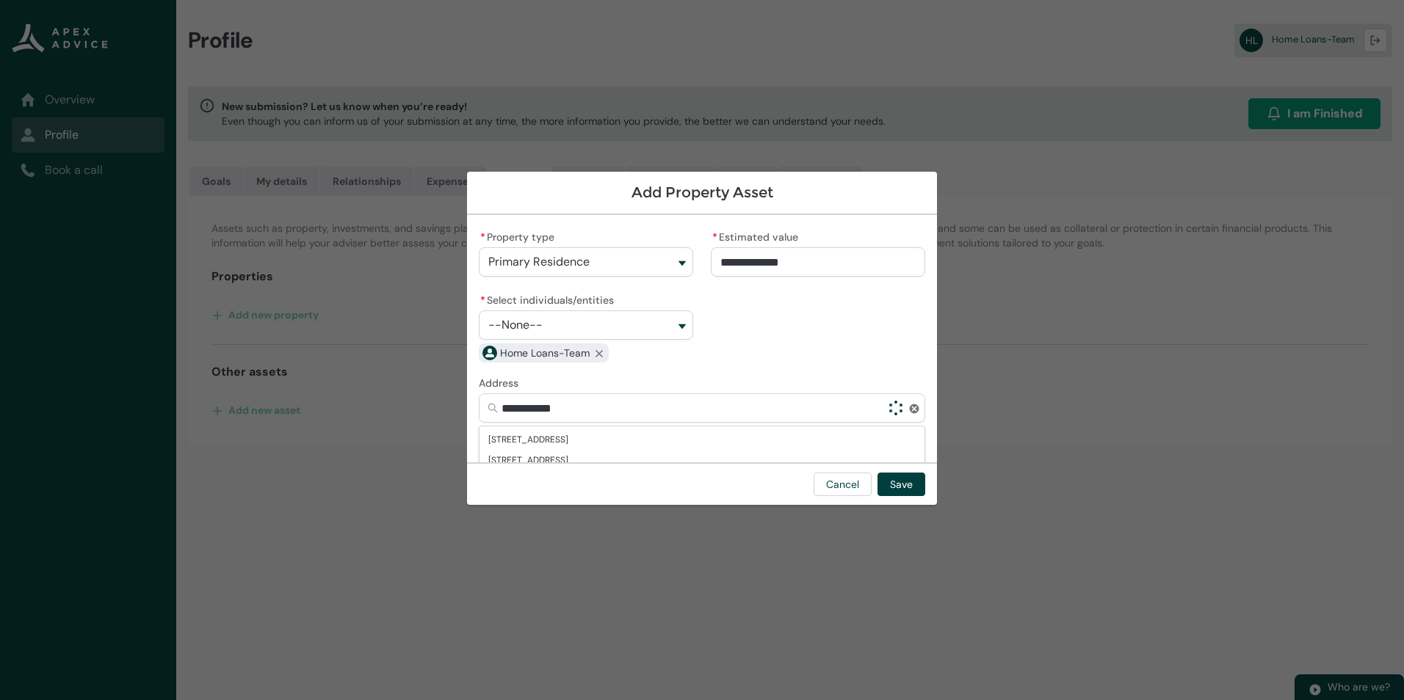
type lightning-primitive-input-simple "51b kings ro"
type input "**********"
type lightning-primitive-input-simple "51b kings roa"
type input "**********"
type lightning-primitive-input-simple "51b kings road"
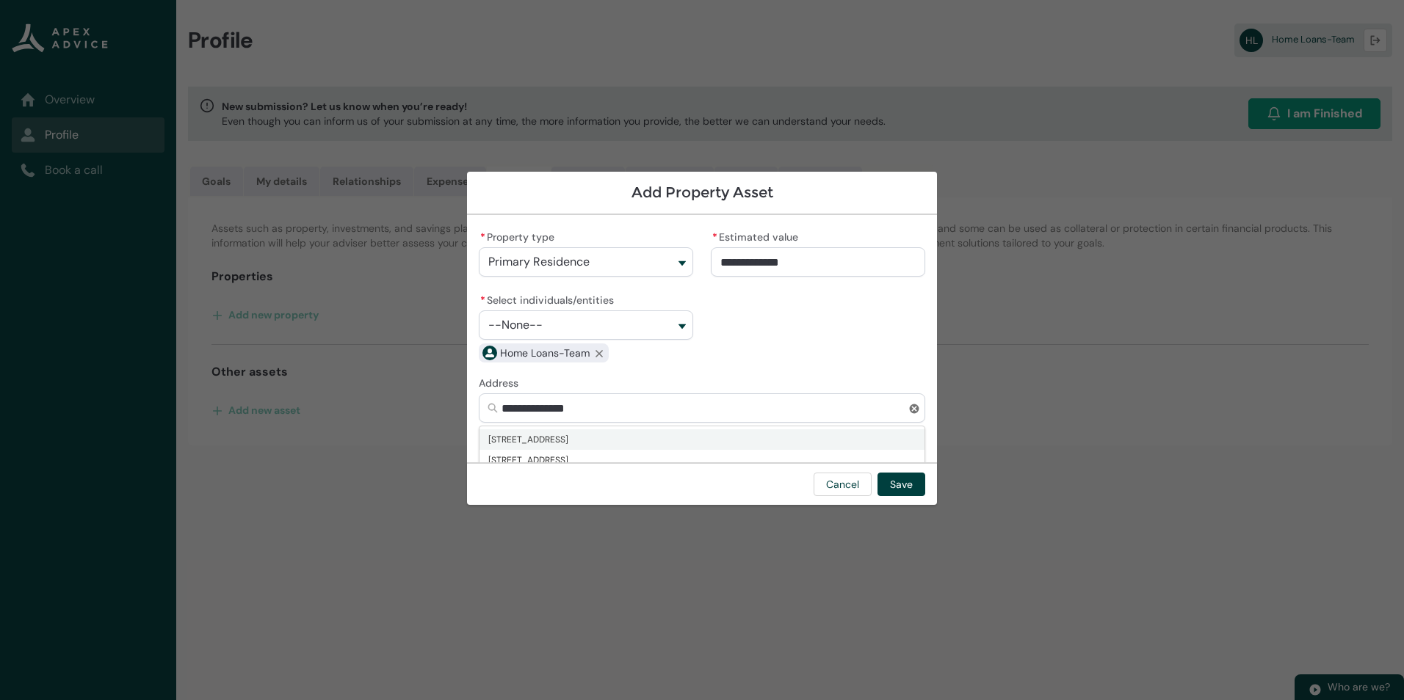
click at [531, 441] on span "51B Kings Road, Mount Roskill, Auckland 1041" at bounding box center [528, 439] width 80 height 15
type input "**********"
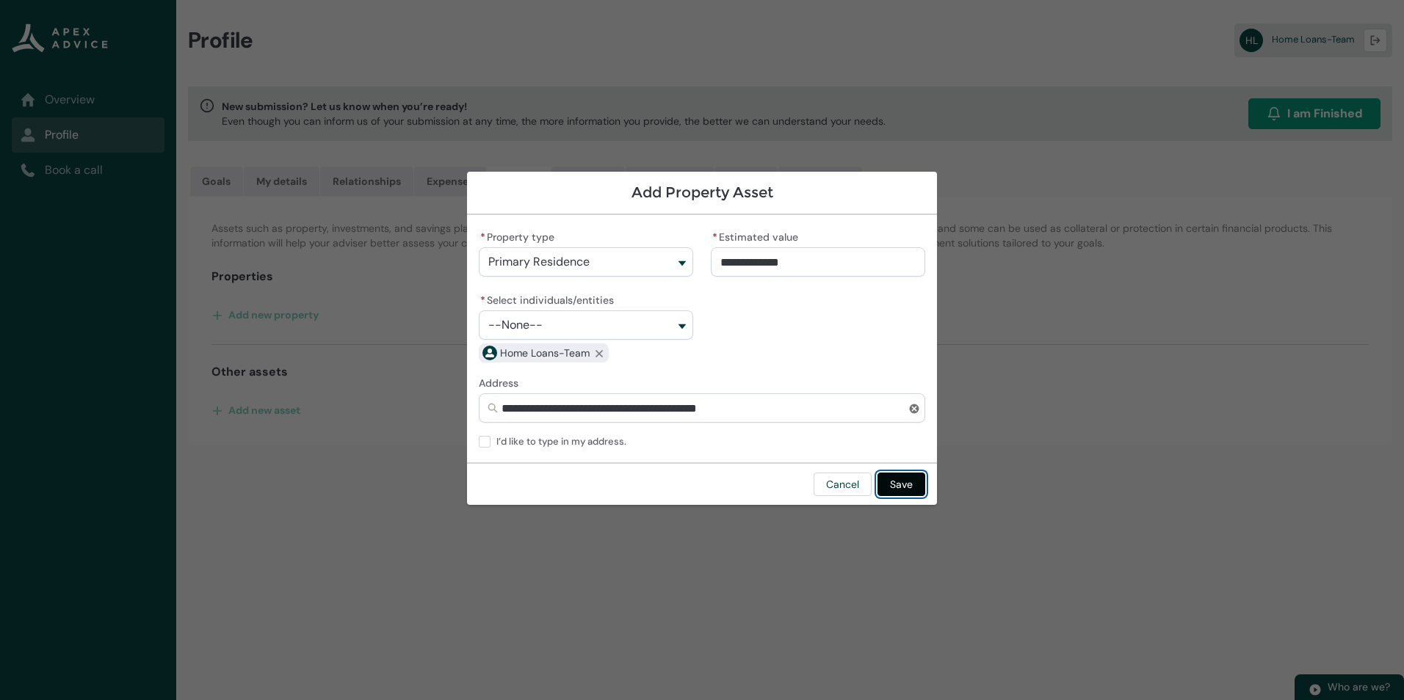
click at [896, 483] on button "Save" at bounding box center [901, 484] width 48 height 23
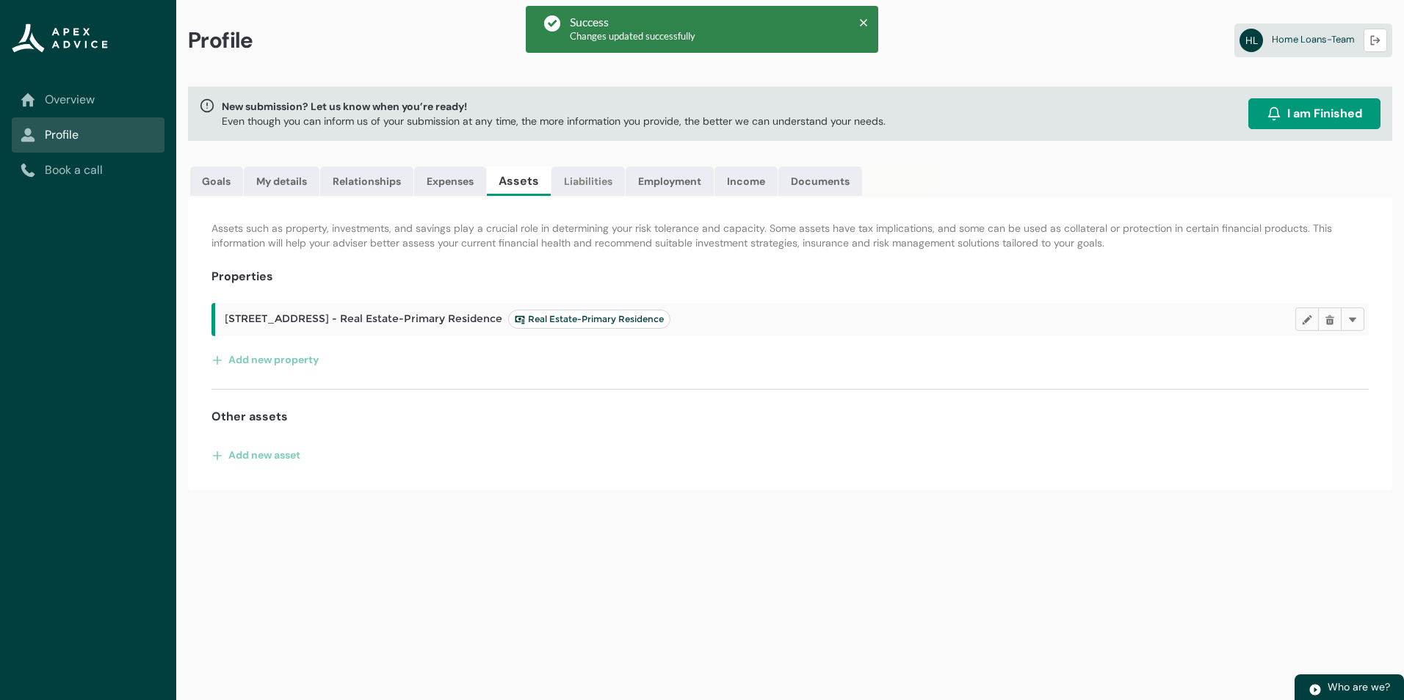
click at [586, 188] on link "Liabilities" at bounding box center [587, 181] width 73 height 29
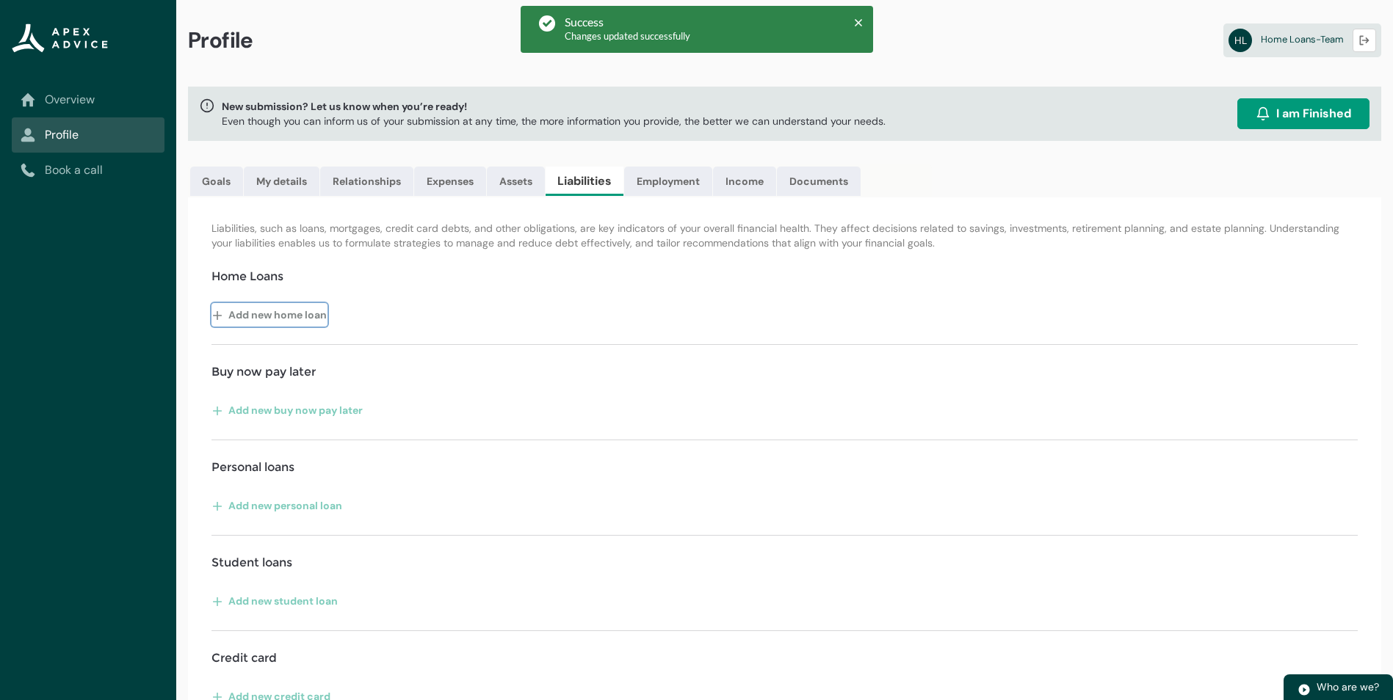
click at [310, 318] on button "Add new home loan" at bounding box center [269, 314] width 116 height 23
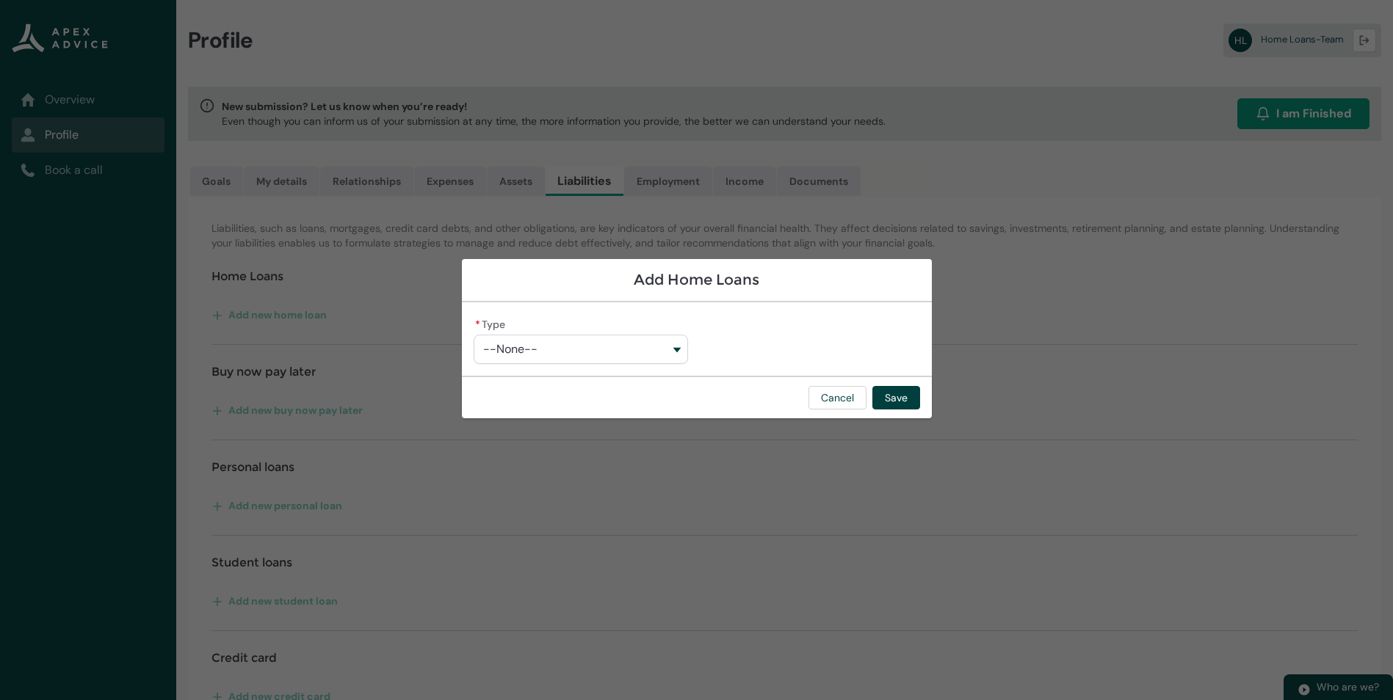
click at [559, 345] on button "--None--" at bounding box center [581, 349] width 214 height 29
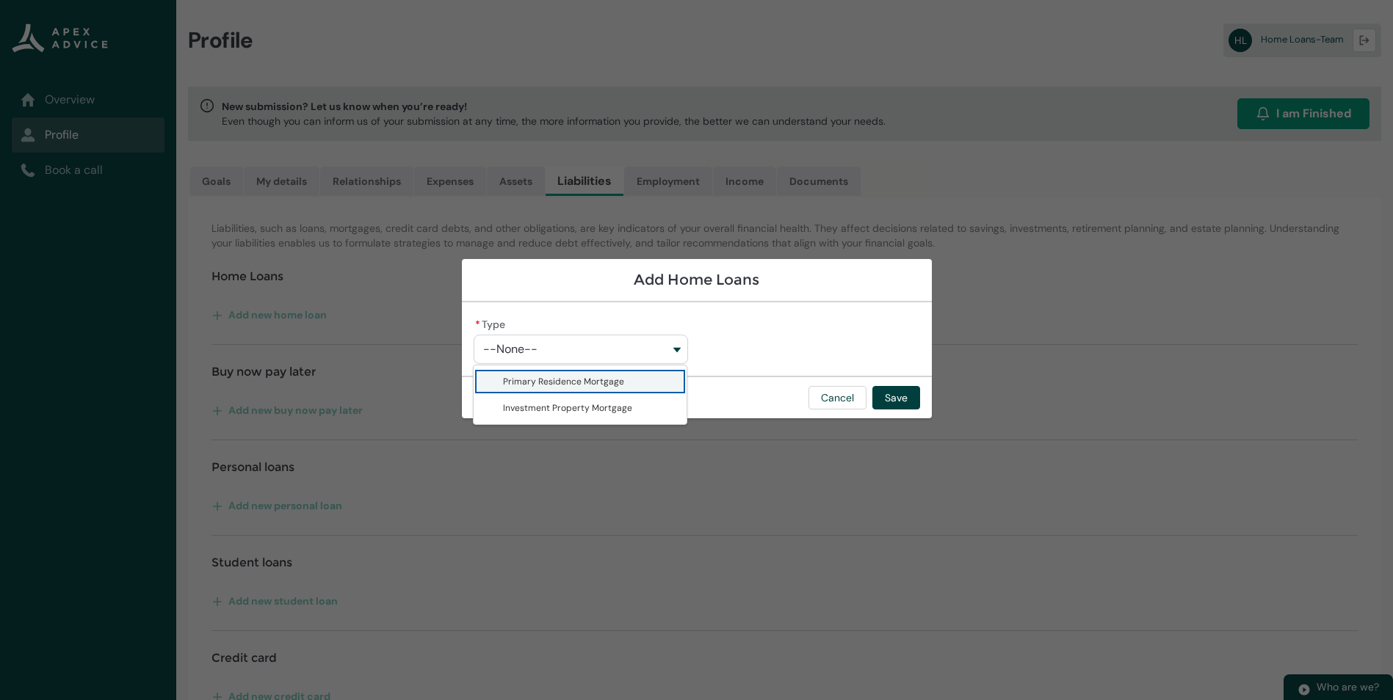
click at [548, 381] on span "Primary Residence Mortgage" at bounding box center [563, 382] width 121 height 12
type lightning-combobox "Primary Residence Mortgage"
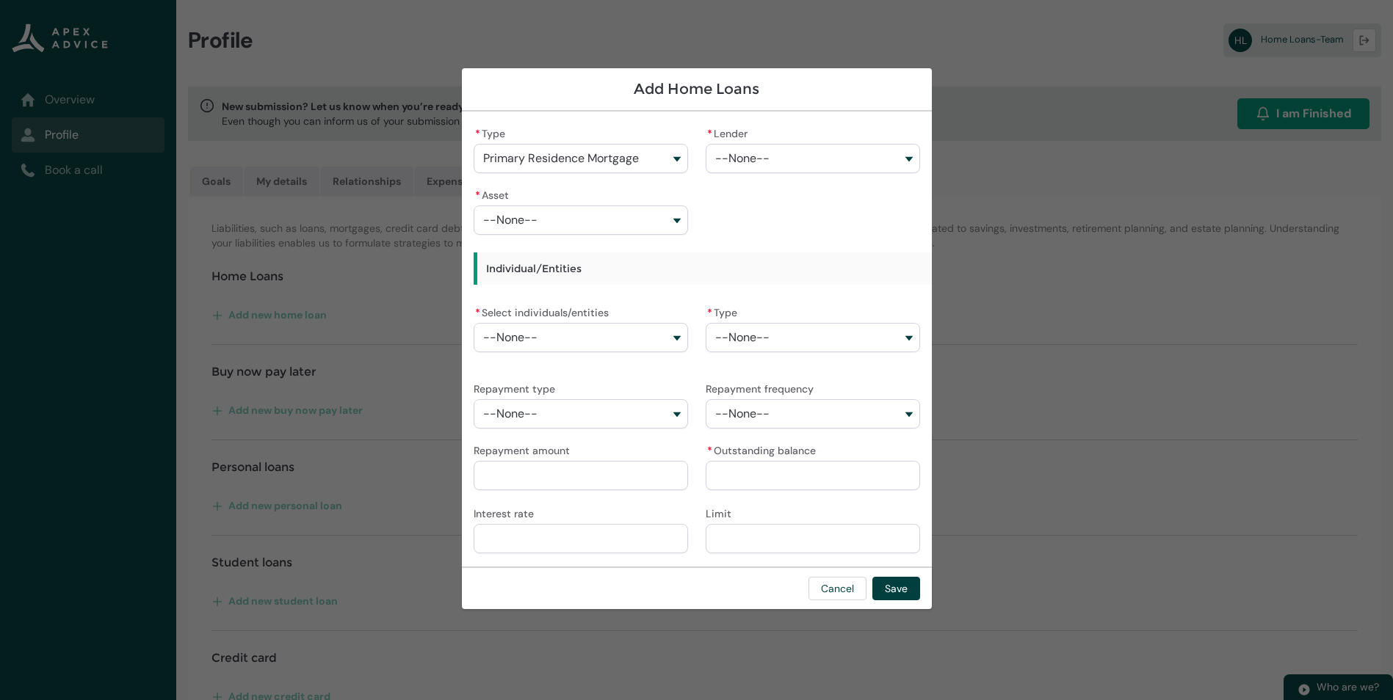
click at [559, 341] on button "--None--" at bounding box center [581, 337] width 214 height 29
click at [753, 158] on button "--None--" at bounding box center [813, 158] width 214 height 29
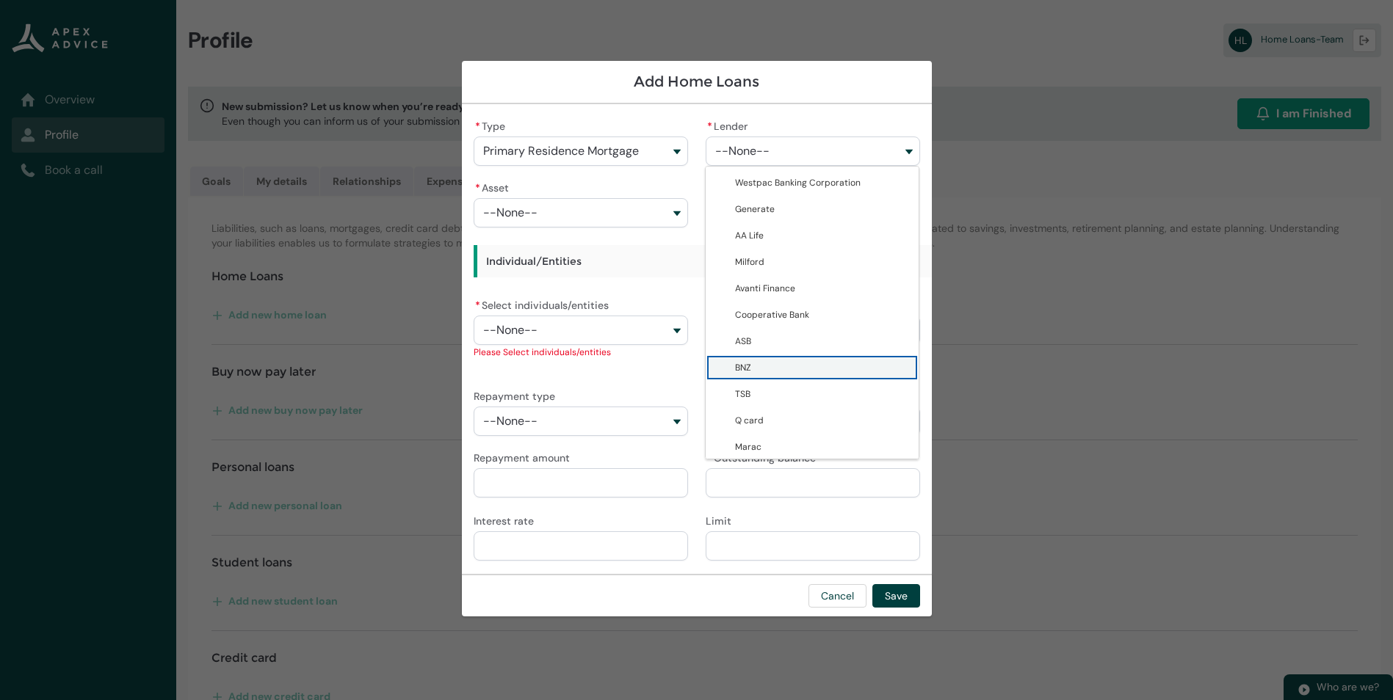
click at [758, 363] on span "BNZ" at bounding box center [822, 368] width 175 height 15
type lightning-combobox "0017F00001JYJVSQA5"
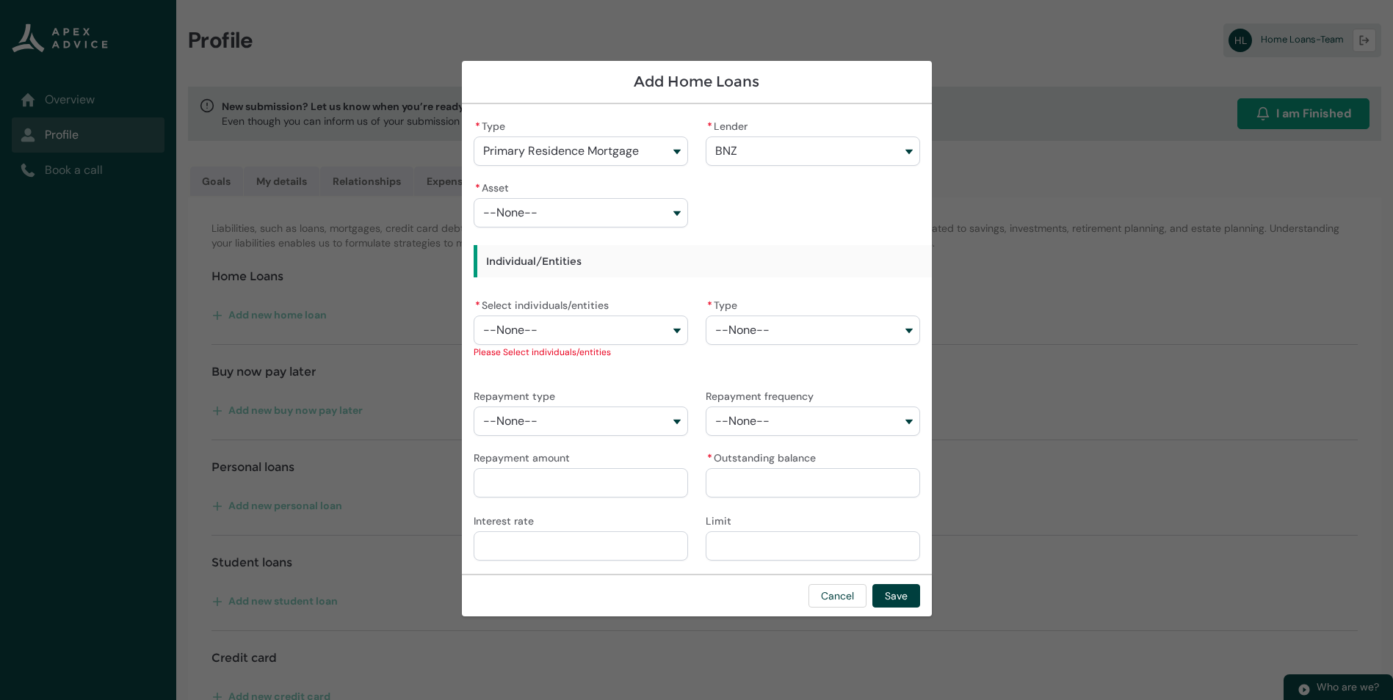
click at [527, 220] on button "--None--" at bounding box center [581, 212] width 214 height 29
click at [532, 245] on span "51B Kings Road - Real Estate-Primary Residence" at bounding box center [589, 252] width 173 height 26
type lightning-combobox "a08Q9000017yvQJIAY"
click at [532, 326] on span "--None--" at bounding box center [510, 330] width 54 height 13
click at [532, 363] on span "Home Loans-Team" at bounding box center [541, 362] width 77 height 12
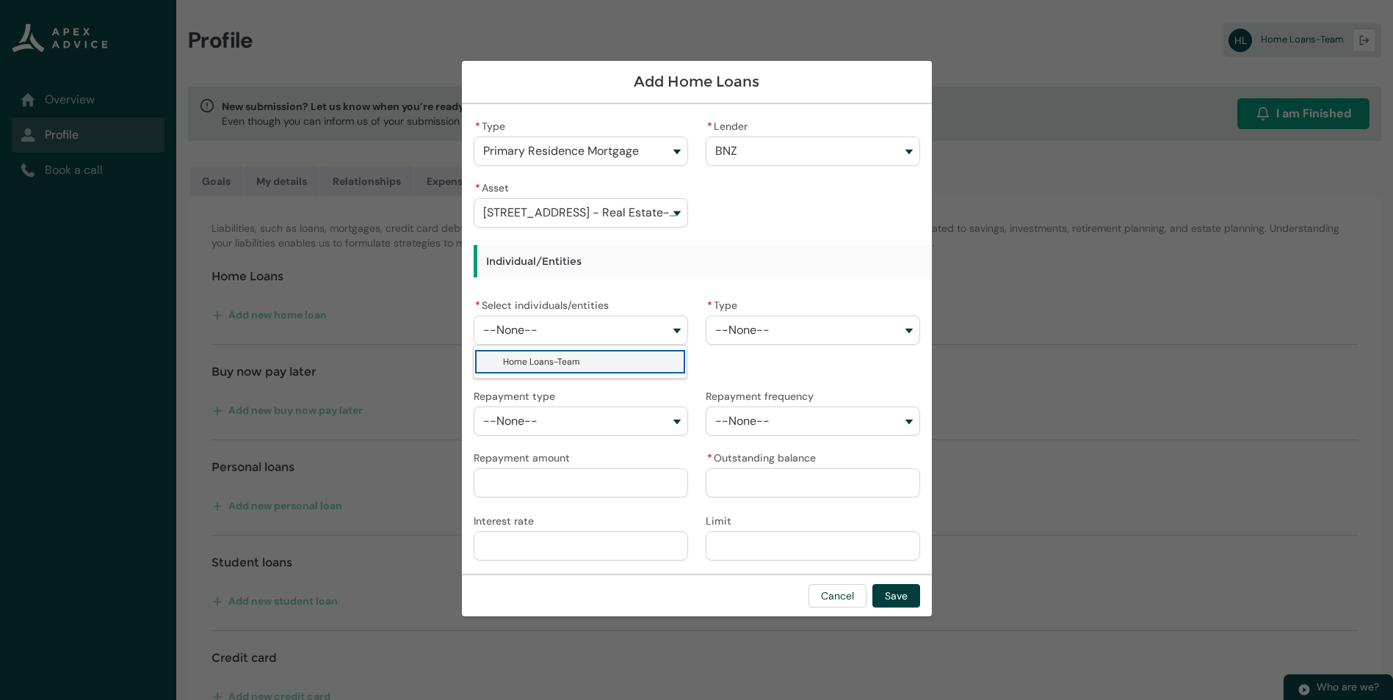
type lightning-combobox "001Q900000sKEZDIA4"
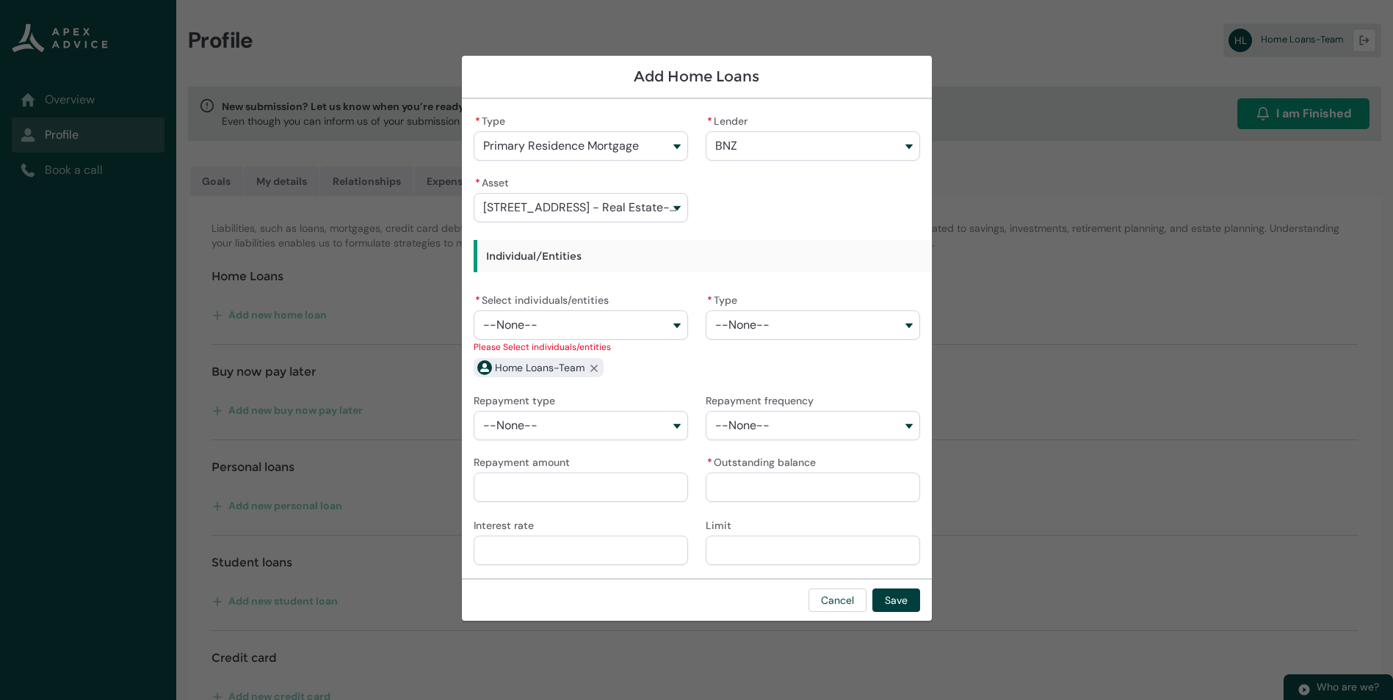
click at [743, 325] on button "--None--" at bounding box center [813, 325] width 214 height 29
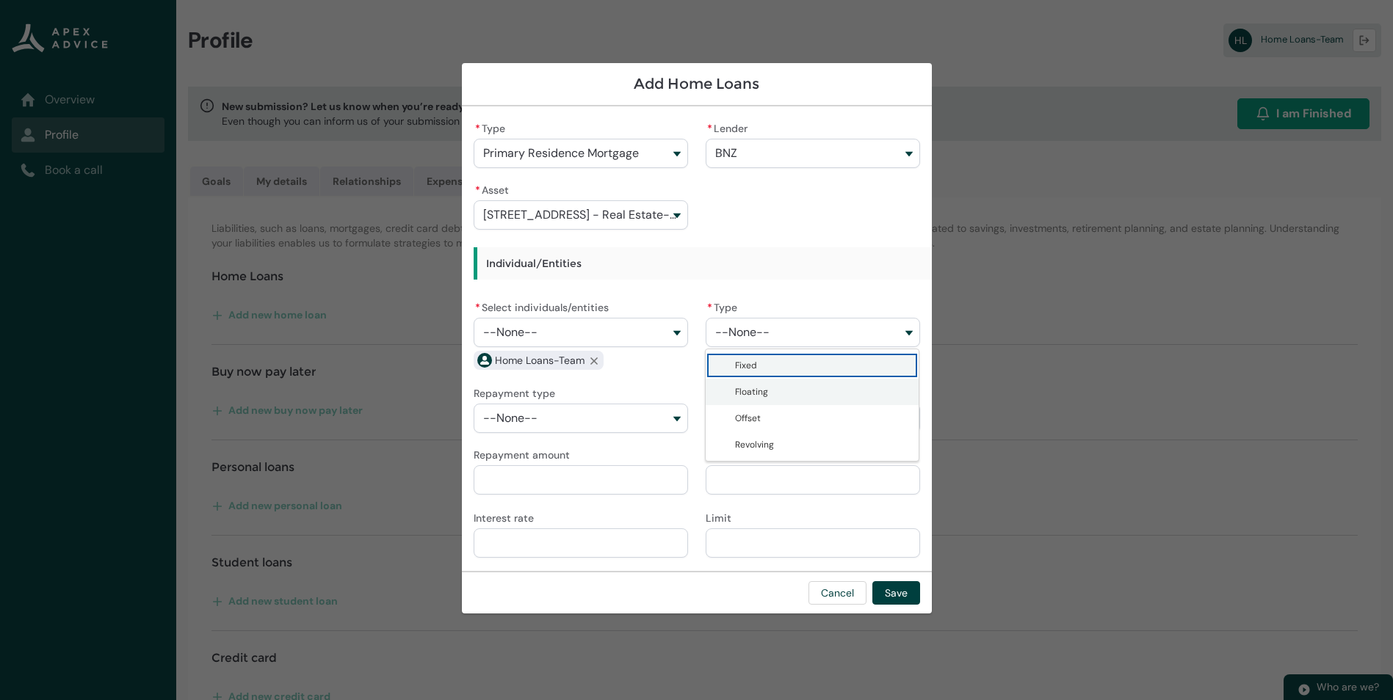
click at [744, 383] on lightning-base-combobox-item "Floating" at bounding box center [812, 392] width 213 height 26
type lightning-combobox "Floating"
click at [551, 416] on button "--None--" at bounding box center [581, 418] width 214 height 29
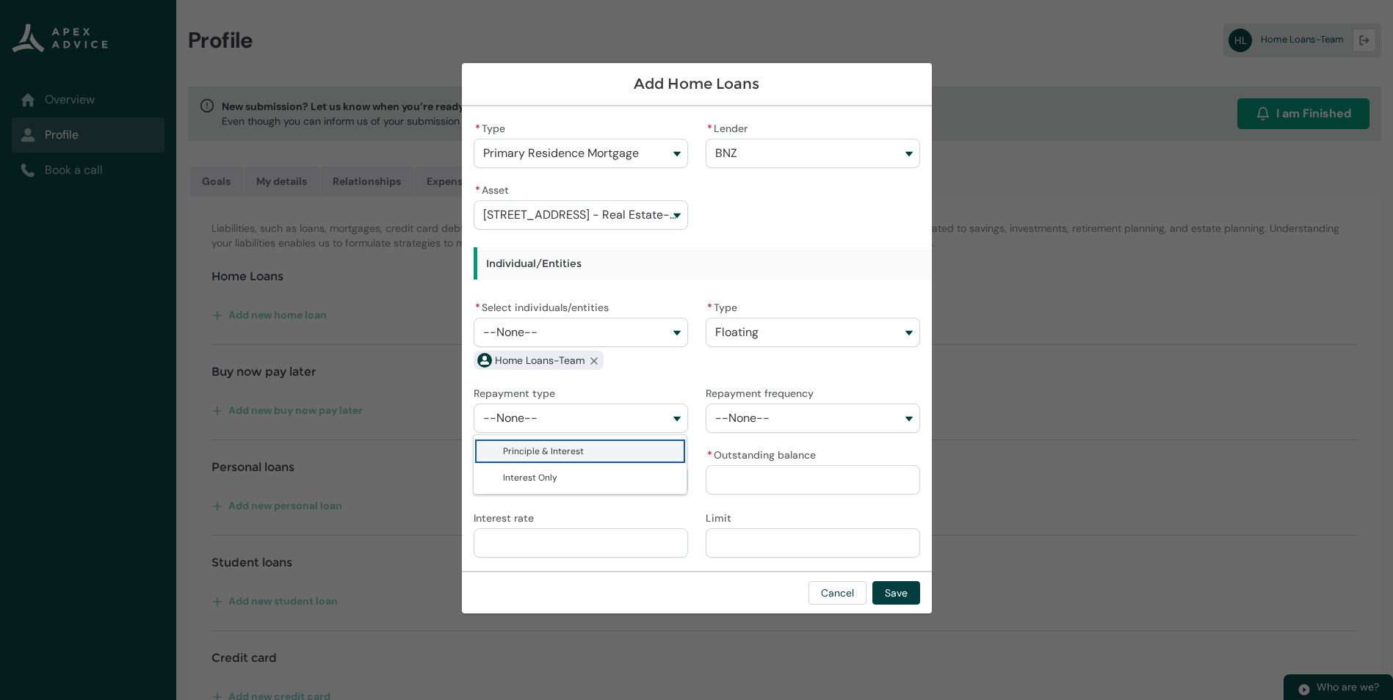
click at [549, 464] on lightning-base-combobox-item "Principle & Interest" at bounding box center [580, 451] width 213 height 26
type lightning-combobox "Principle & Interest"
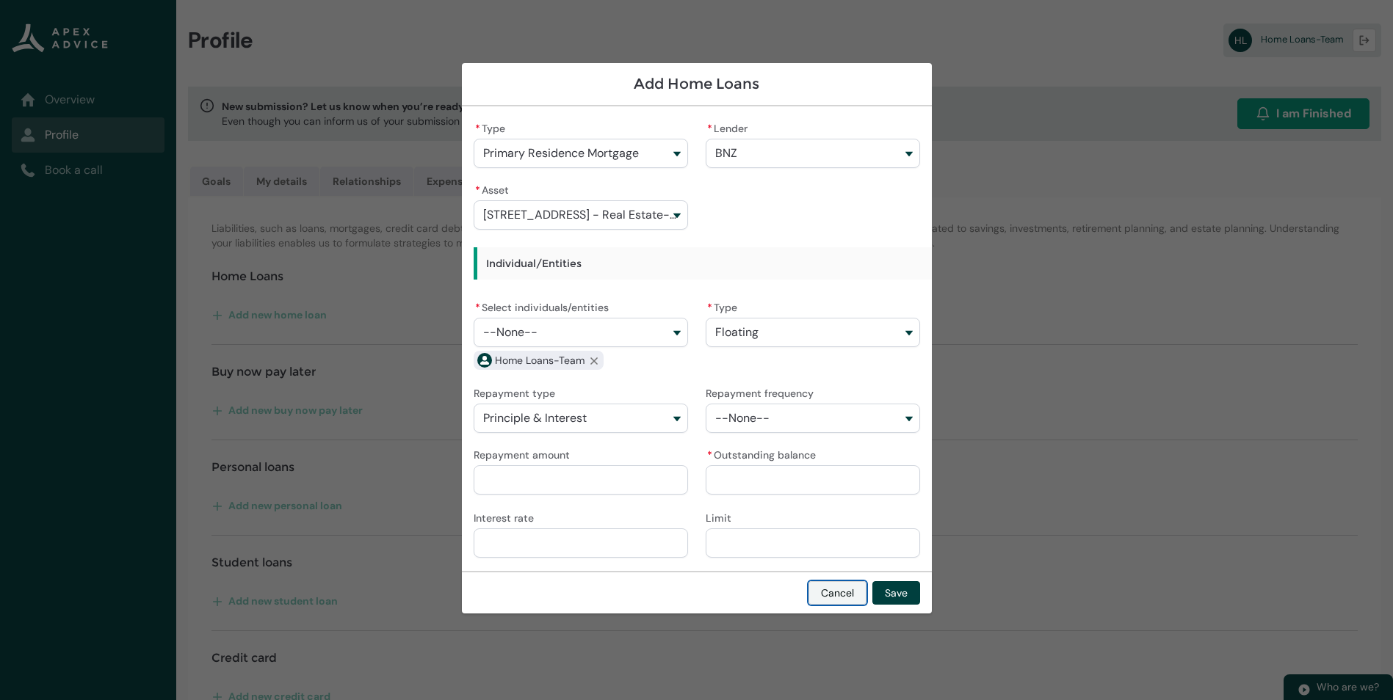
click at [833, 595] on button "Cancel" at bounding box center [837, 593] width 58 height 23
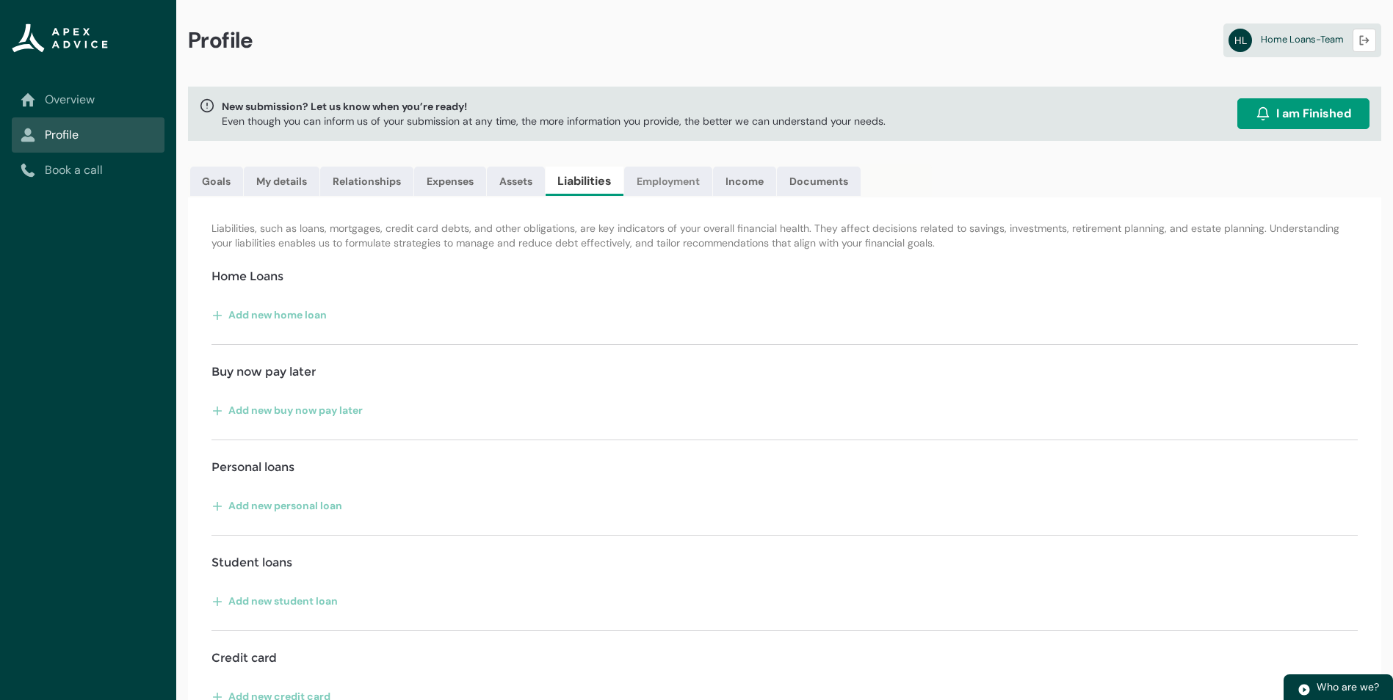
click at [667, 188] on link "Employment" at bounding box center [668, 181] width 88 height 29
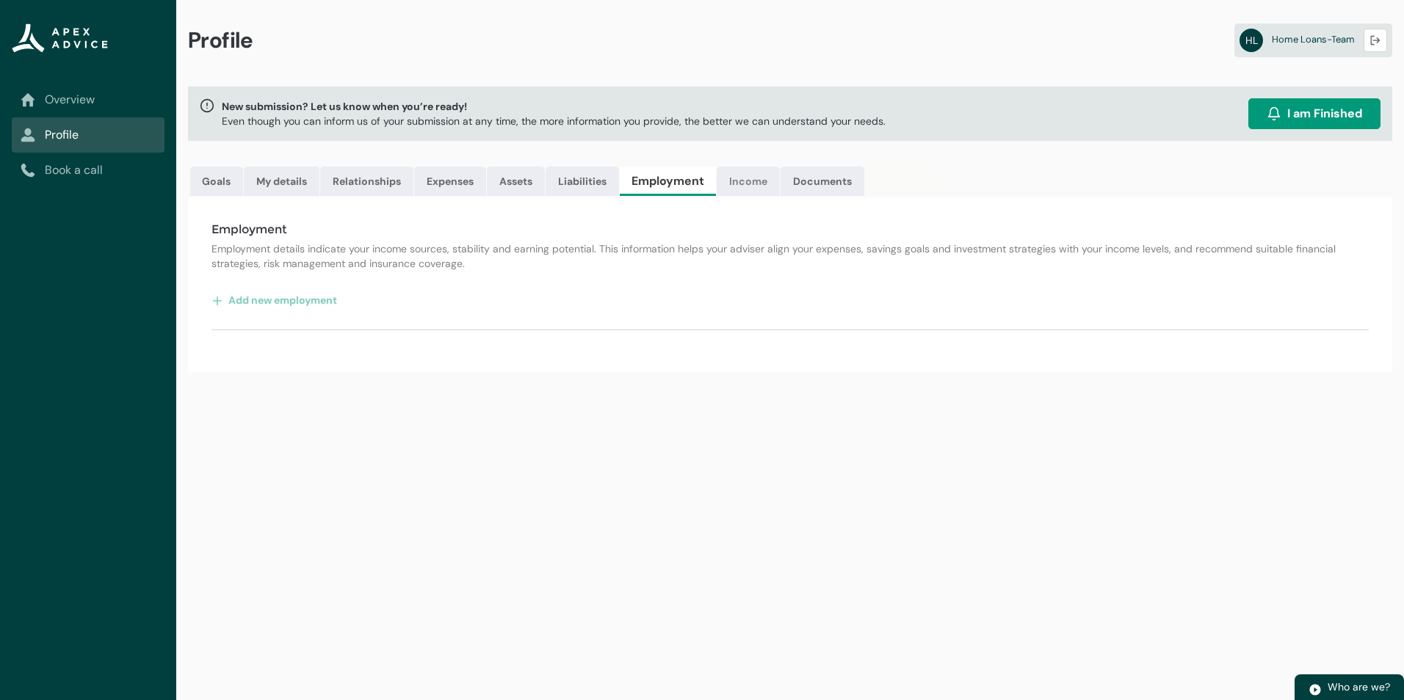
click at [763, 180] on link "Income" at bounding box center [748, 181] width 63 height 29
click at [813, 181] on link "Documents" at bounding box center [818, 181] width 84 height 29
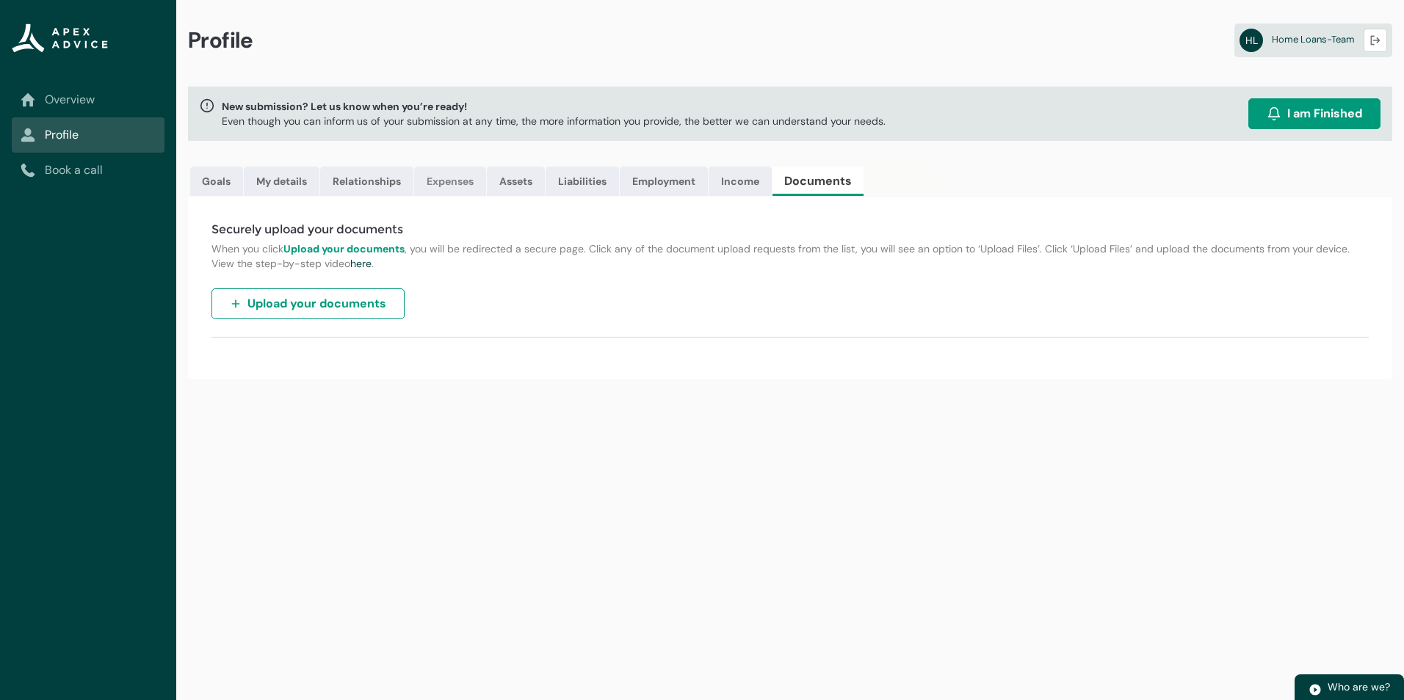
click at [435, 183] on link "Expenses" at bounding box center [450, 181] width 72 height 29
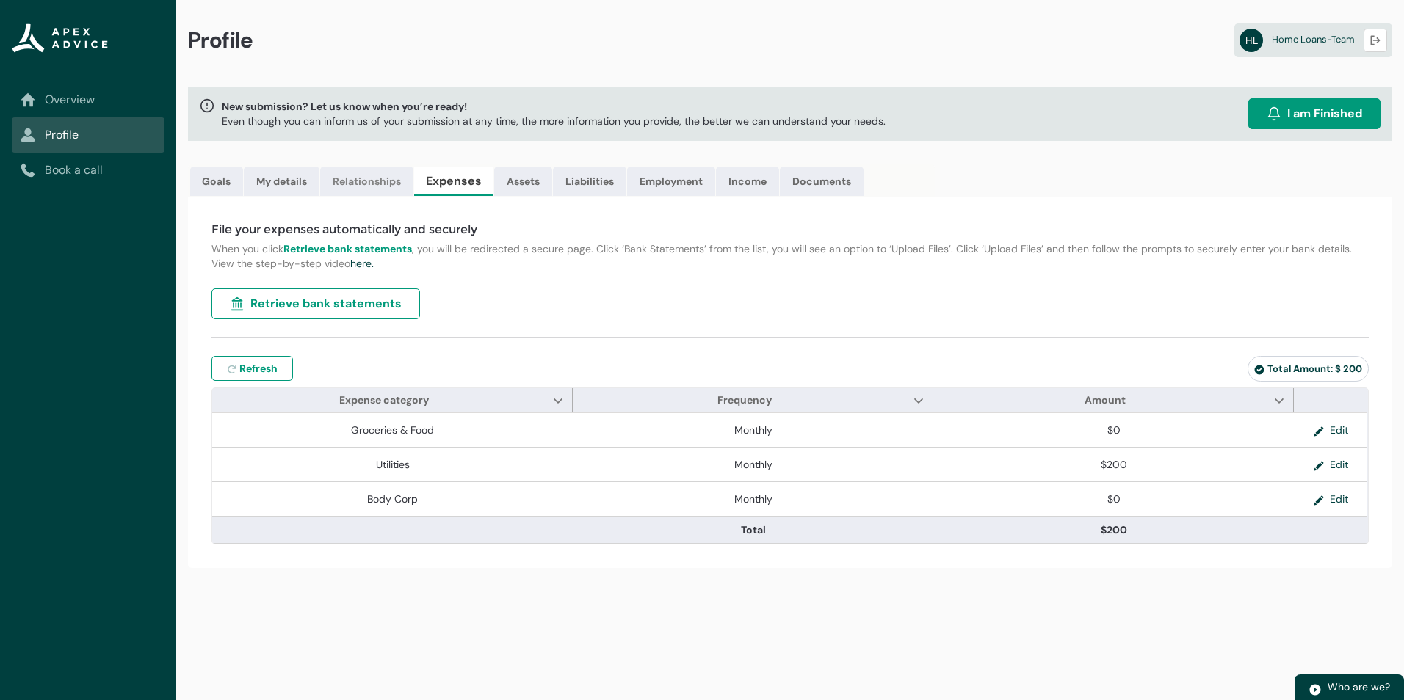
click at [371, 183] on link "Relationships" at bounding box center [366, 181] width 93 height 29
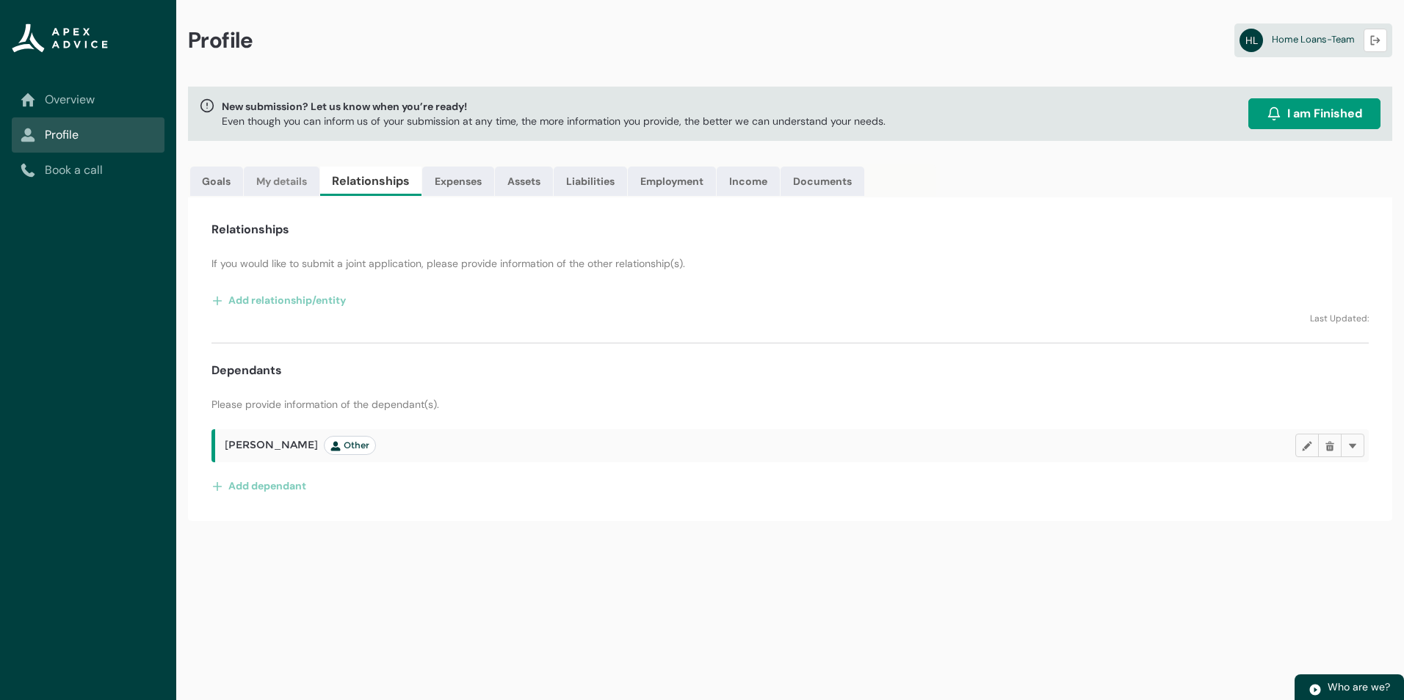
click at [293, 181] on link "My details" at bounding box center [282, 181] width 76 height 29
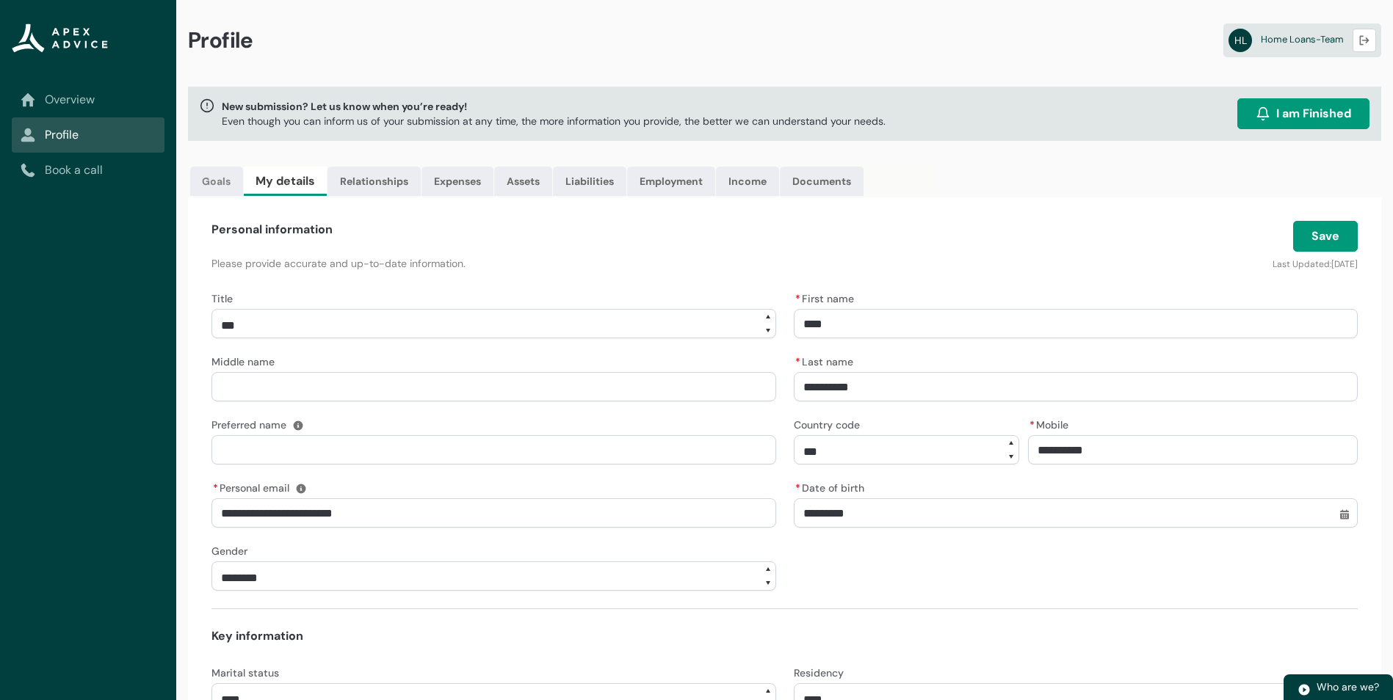
click at [227, 180] on link "Goals" at bounding box center [216, 181] width 53 height 29
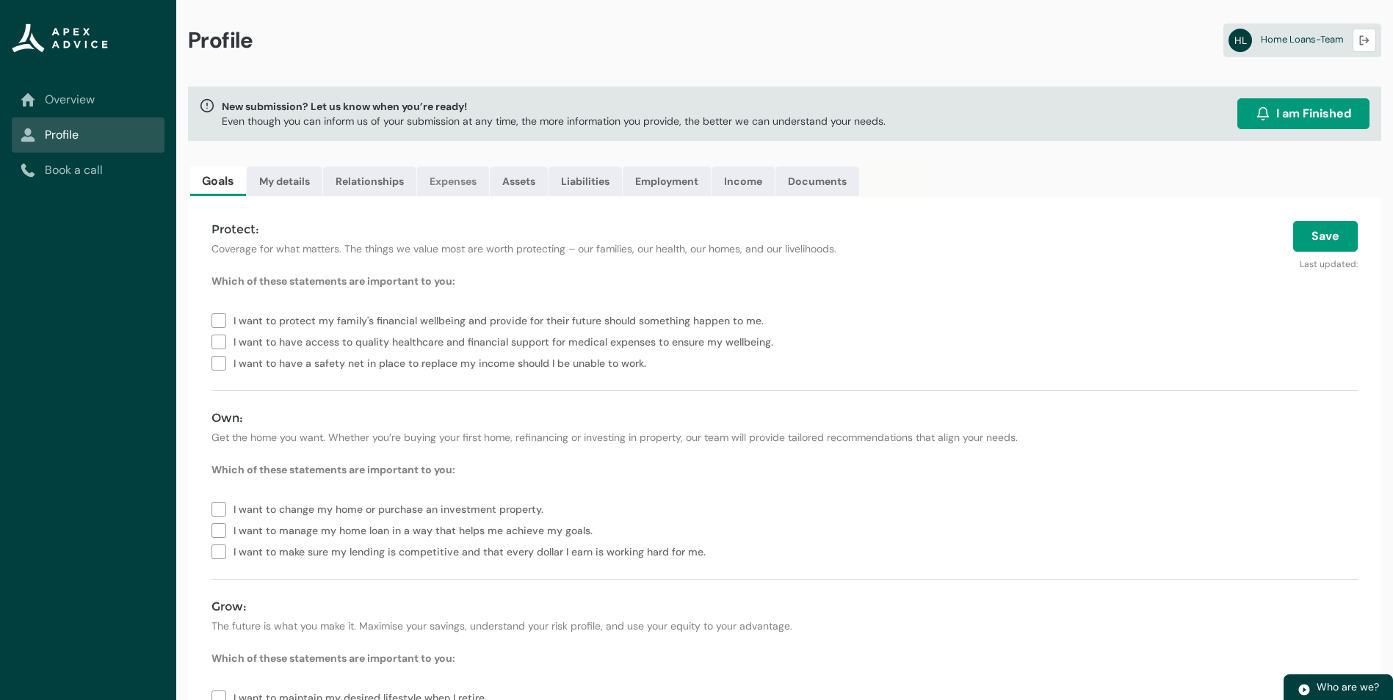
click at [446, 180] on link "Expenses" at bounding box center [453, 181] width 72 height 29
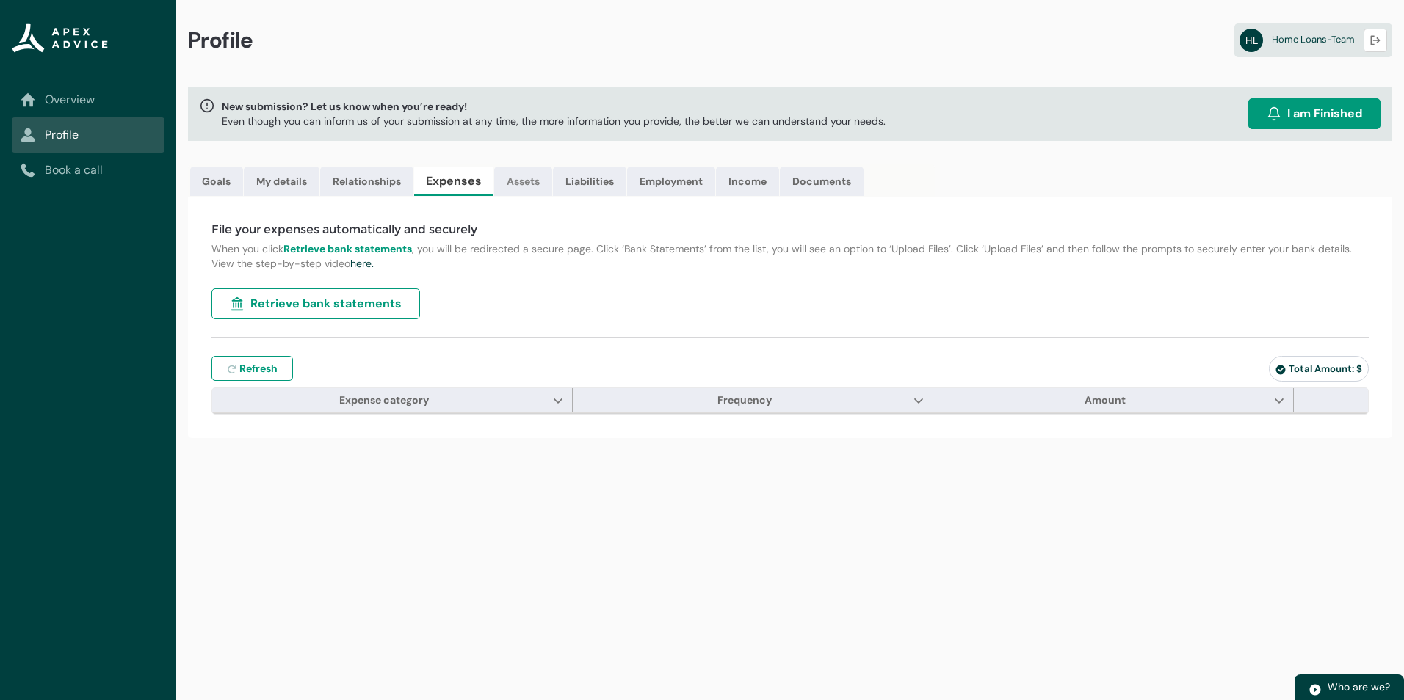
click at [523, 182] on link "Assets" at bounding box center [523, 181] width 58 height 29
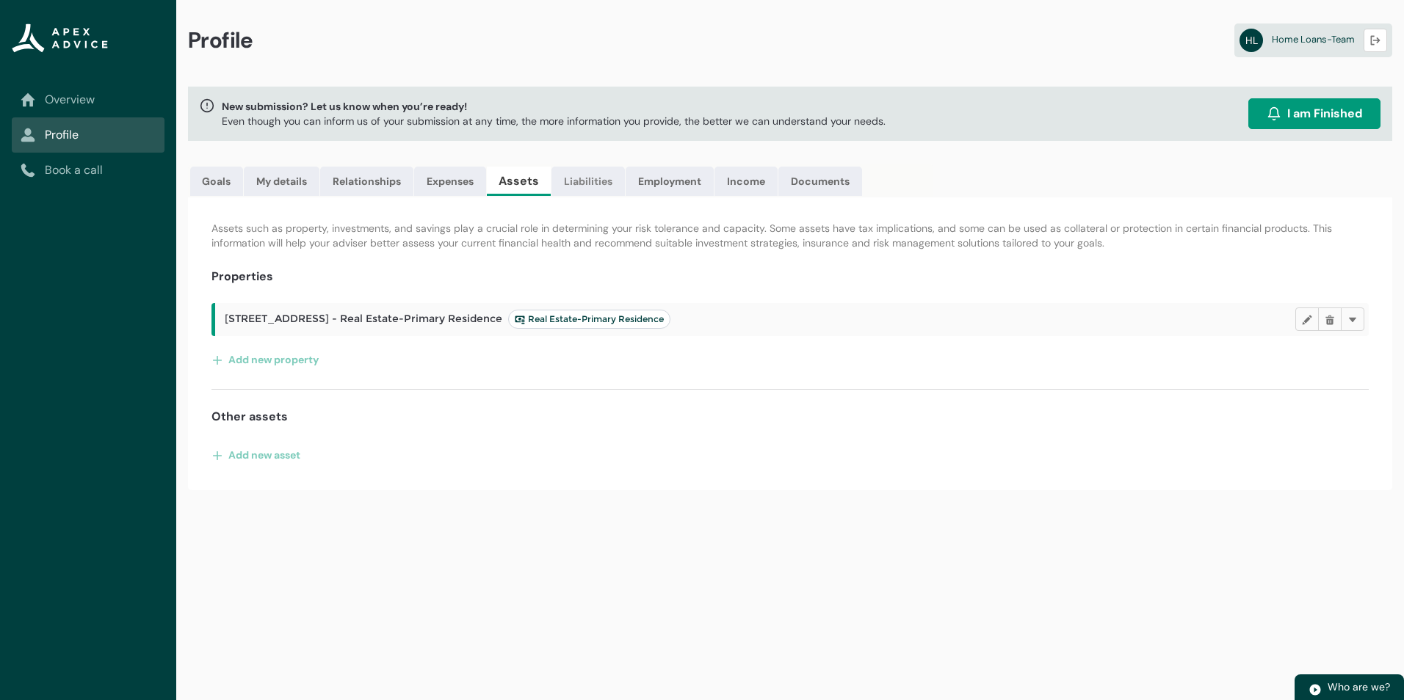
click at [593, 179] on link "Liabilities" at bounding box center [587, 181] width 73 height 29
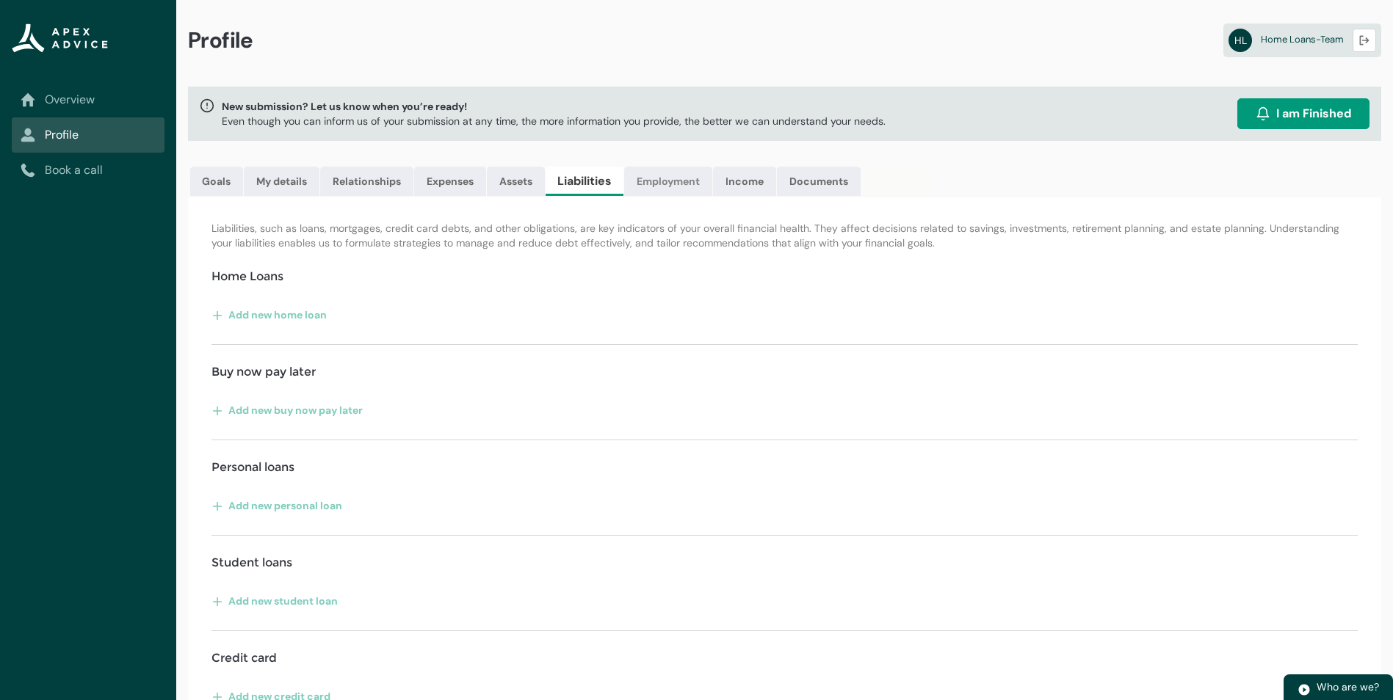
click at [662, 179] on link "Employment" at bounding box center [668, 181] width 88 height 29
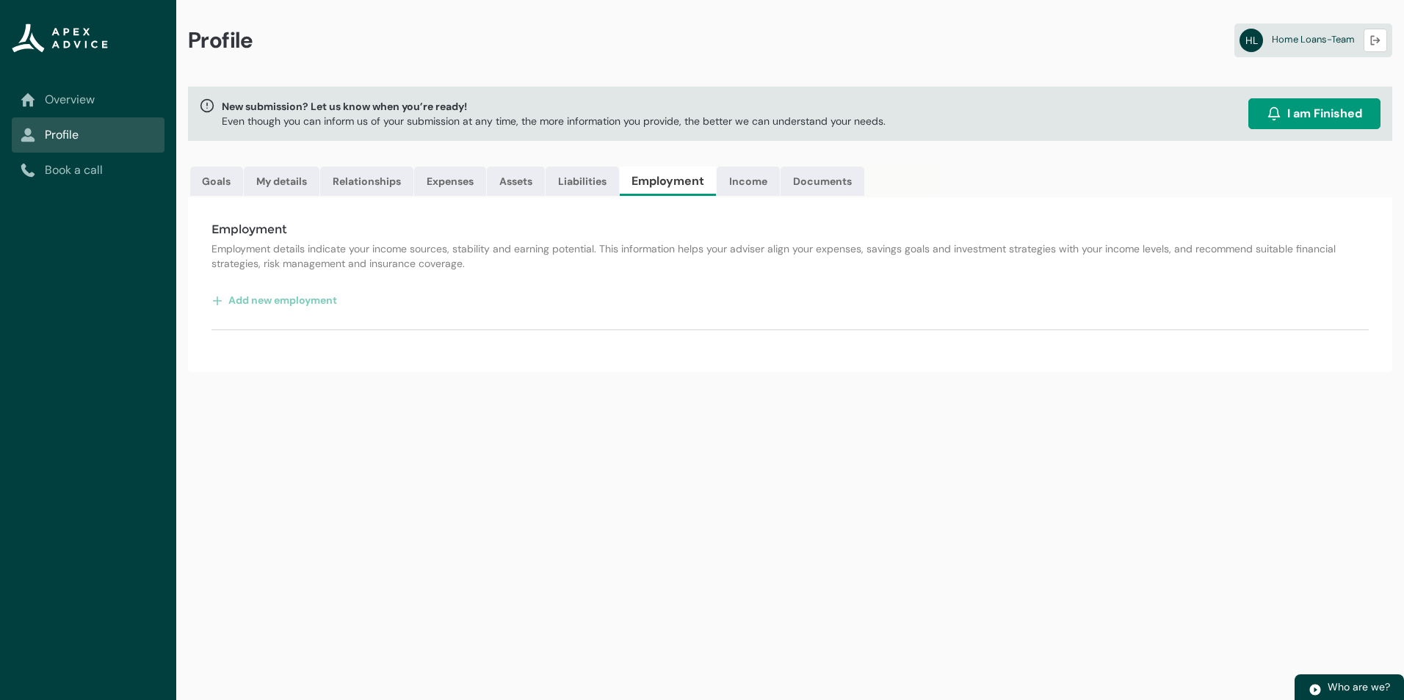
click at [301, 546] on div "Profile HL Home Loans-Team Logout New submission? Let us know when you’re ready…" at bounding box center [790, 350] width 1228 height 700
click at [229, 184] on link "Goals" at bounding box center [216, 181] width 53 height 29
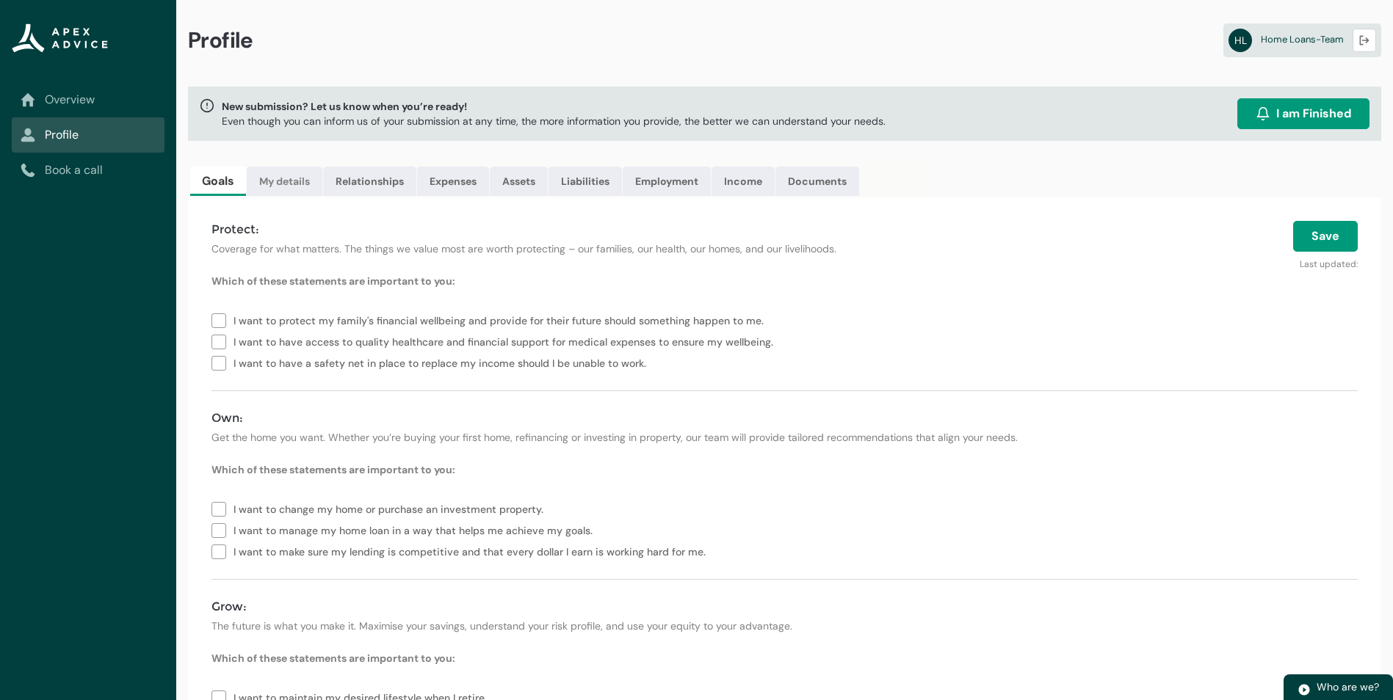
click at [302, 183] on link "My details" at bounding box center [285, 181] width 76 height 29
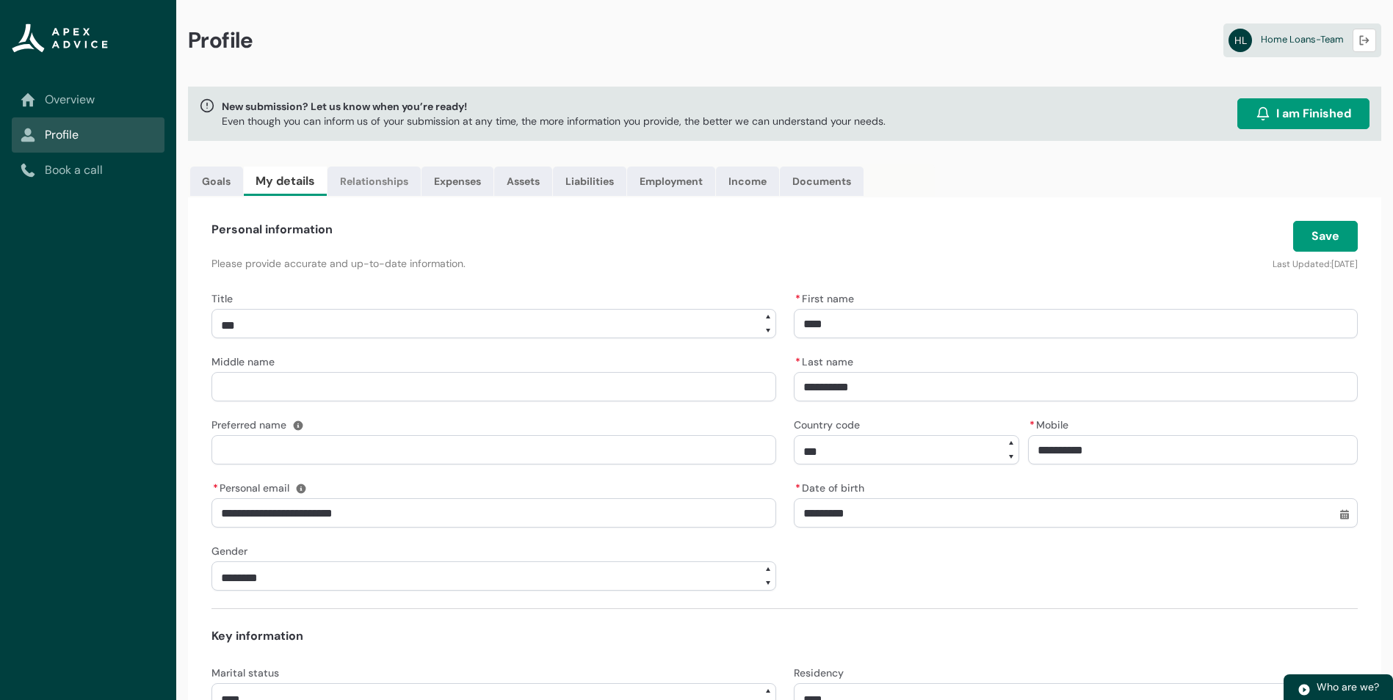
click at [369, 182] on link "Relationships" at bounding box center [373, 181] width 93 height 29
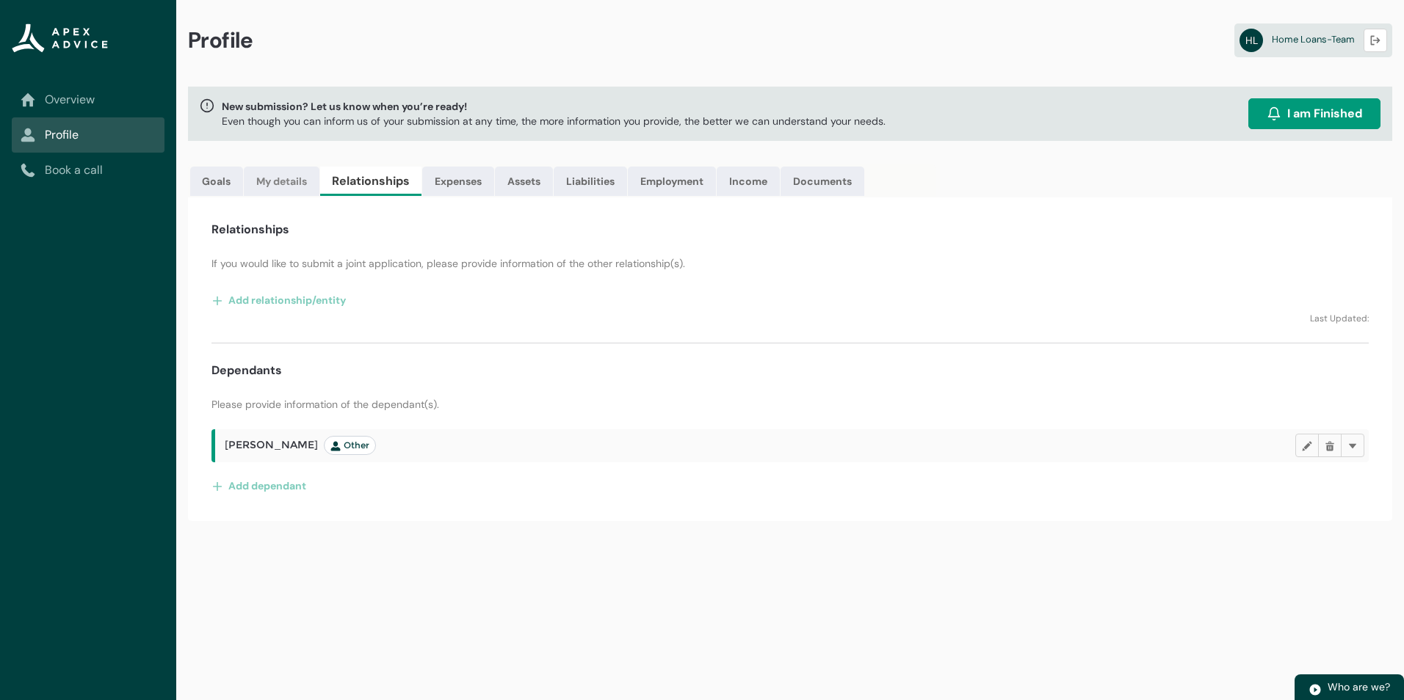
click at [278, 178] on link "My details" at bounding box center [282, 181] width 76 height 29
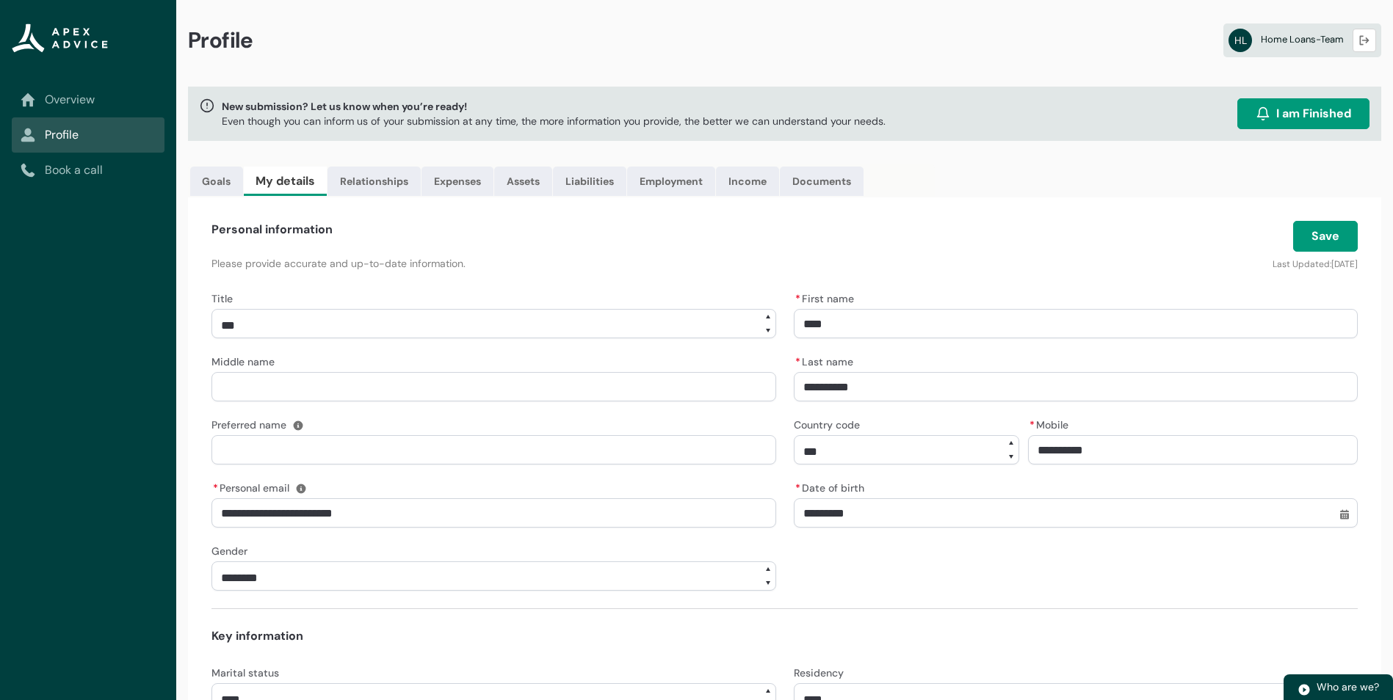
click at [1304, 38] on span "Home Loans-Team" at bounding box center [1302, 39] width 83 height 12
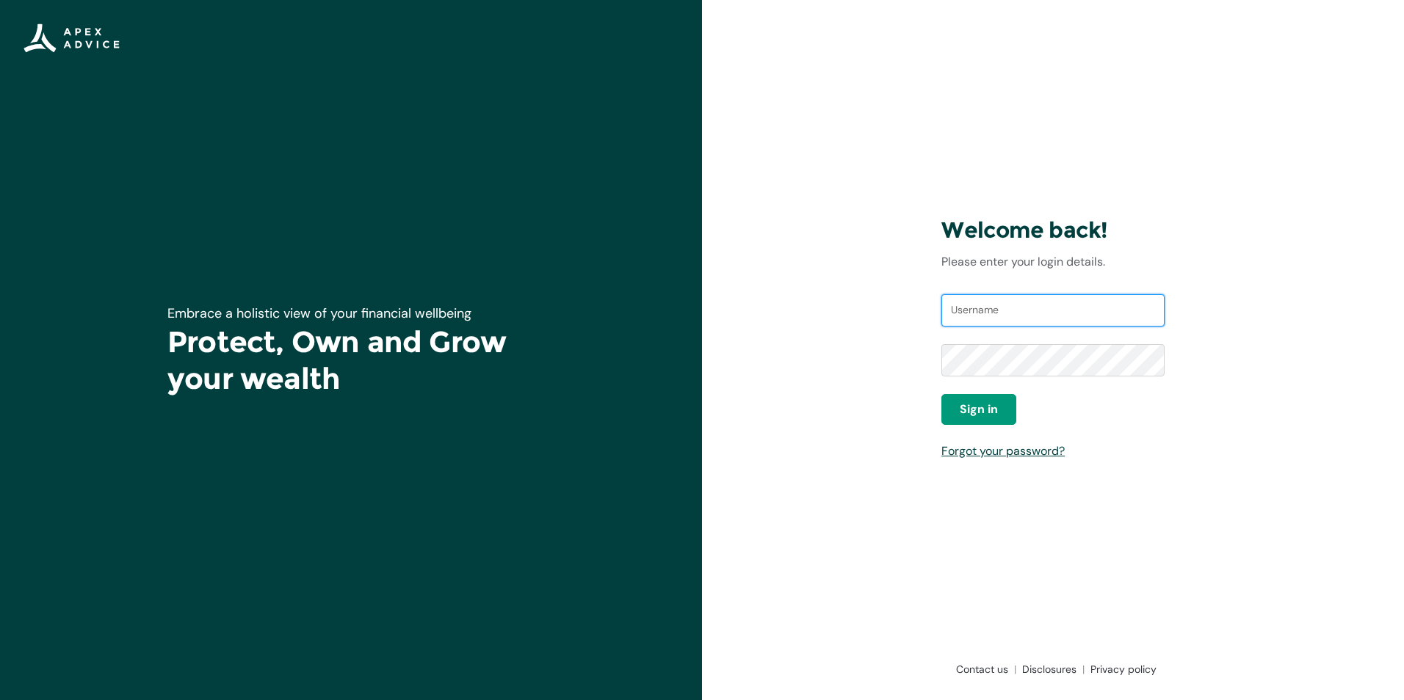
type input "[EMAIL_ADDRESS][DOMAIN_NAME]"
drag, startPoint x: 756, startPoint y: 3, endPoint x: 441, endPoint y: 105, distance: 330.4
click at [441, 105] on div "Embrace a holistic view of your financial wellbeing Protect, Own and Grow your …" at bounding box center [351, 350] width 702 height 700
